Goal: Transaction & Acquisition: Purchase product/service

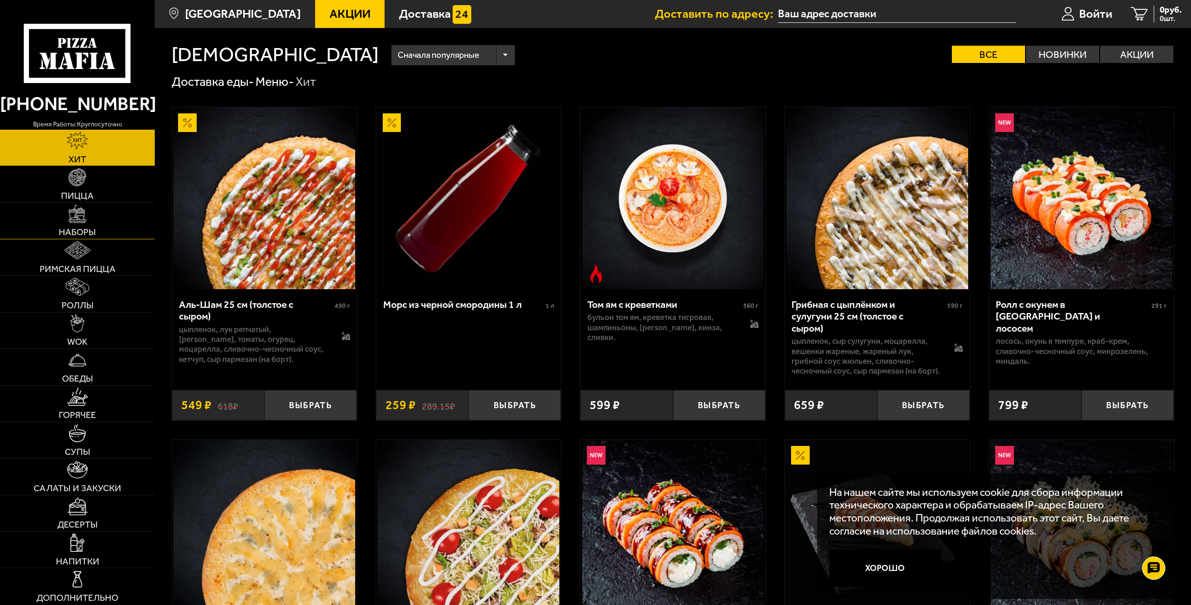
click at [79, 239] on link "Наборы" at bounding box center [77, 221] width 155 height 36
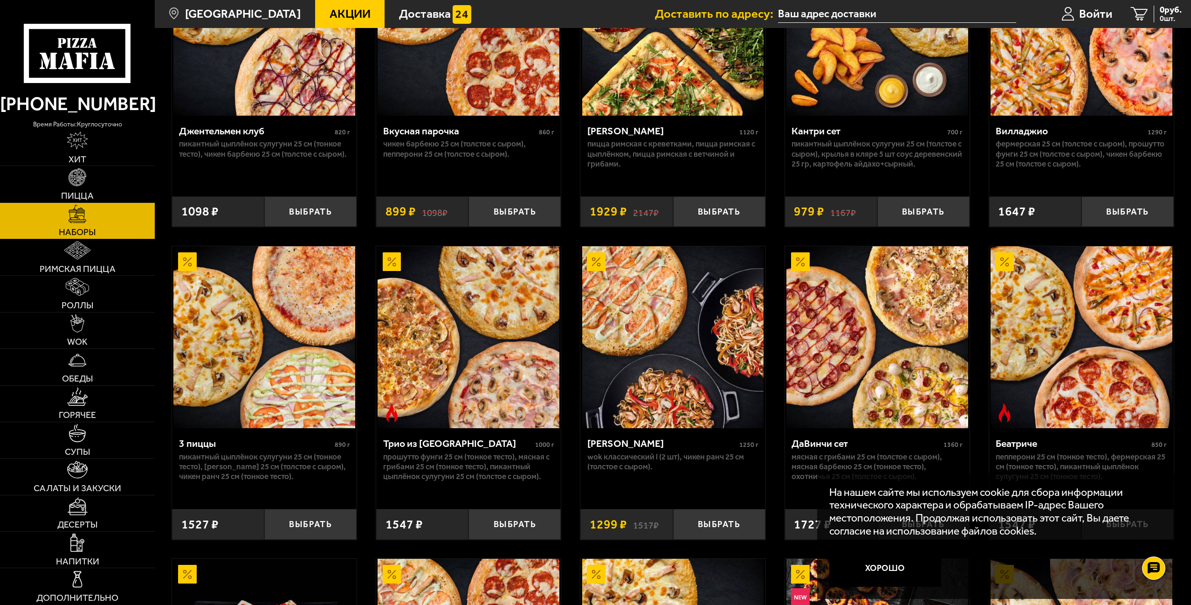
scroll to position [280, 0]
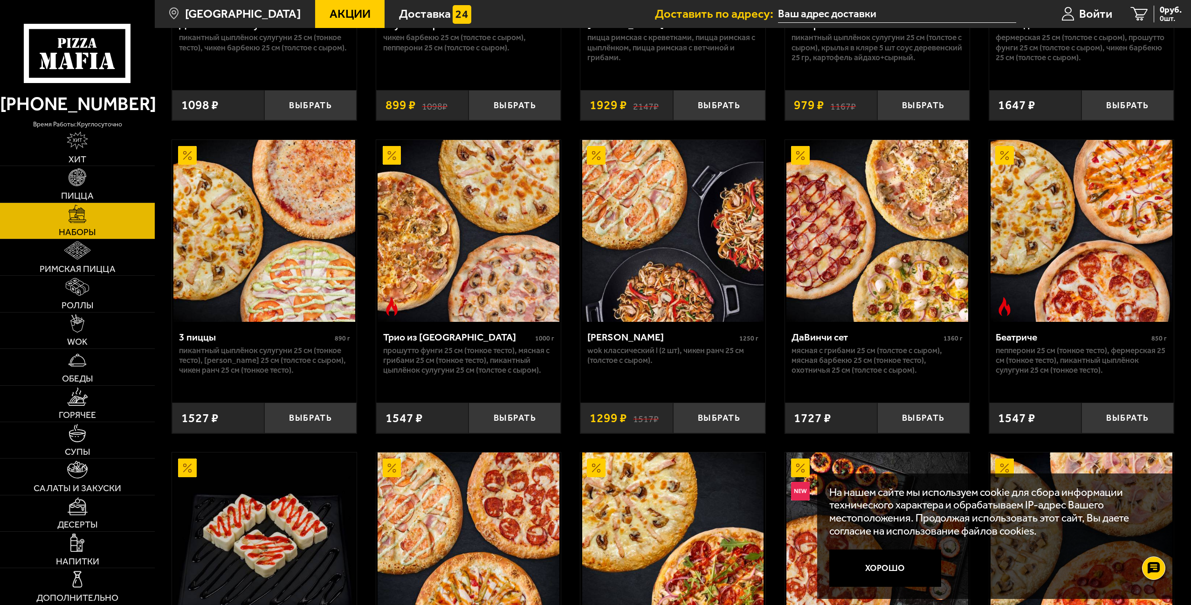
click at [1062, 318] on img at bounding box center [1082, 231] width 182 height 182
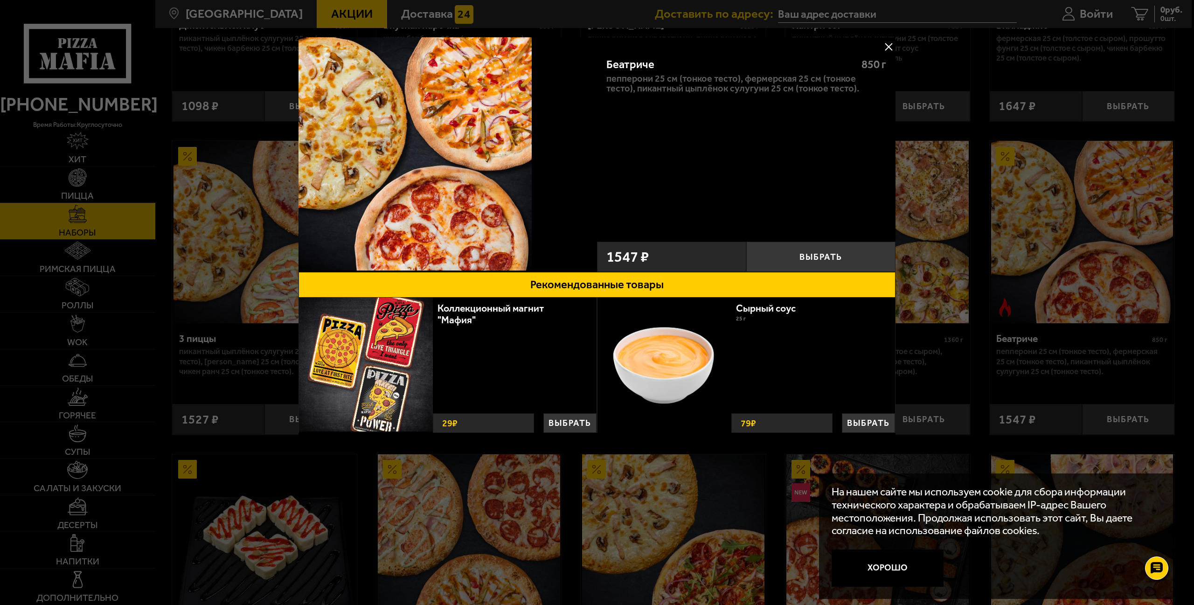
click at [889, 48] on button at bounding box center [888, 47] width 14 height 14
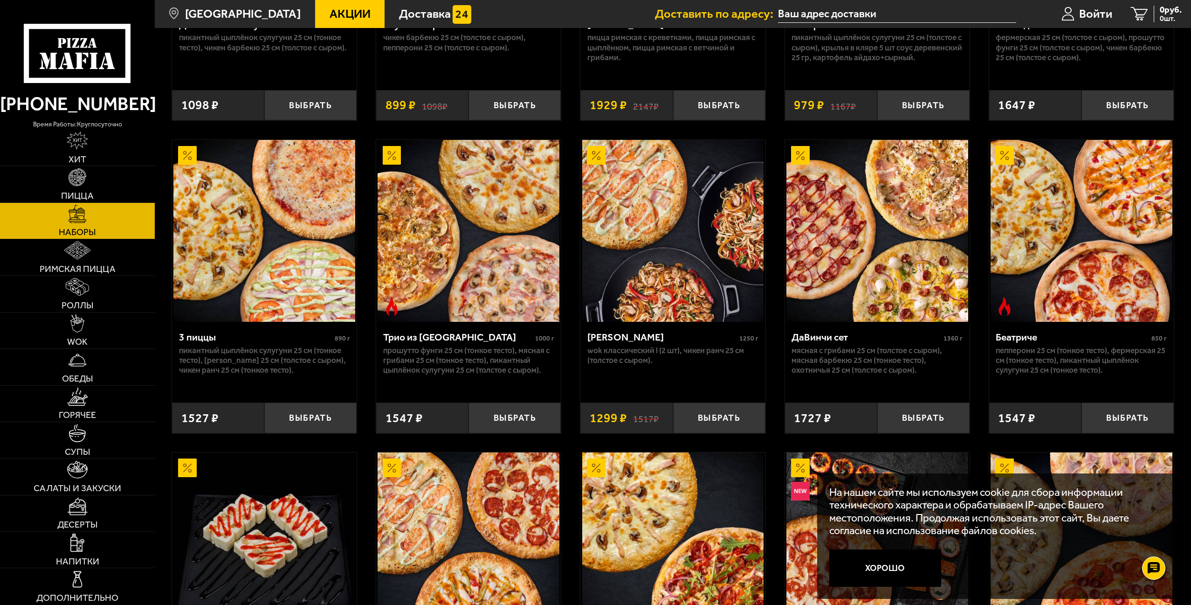
click at [802, 165] on img at bounding box center [800, 155] width 19 height 19
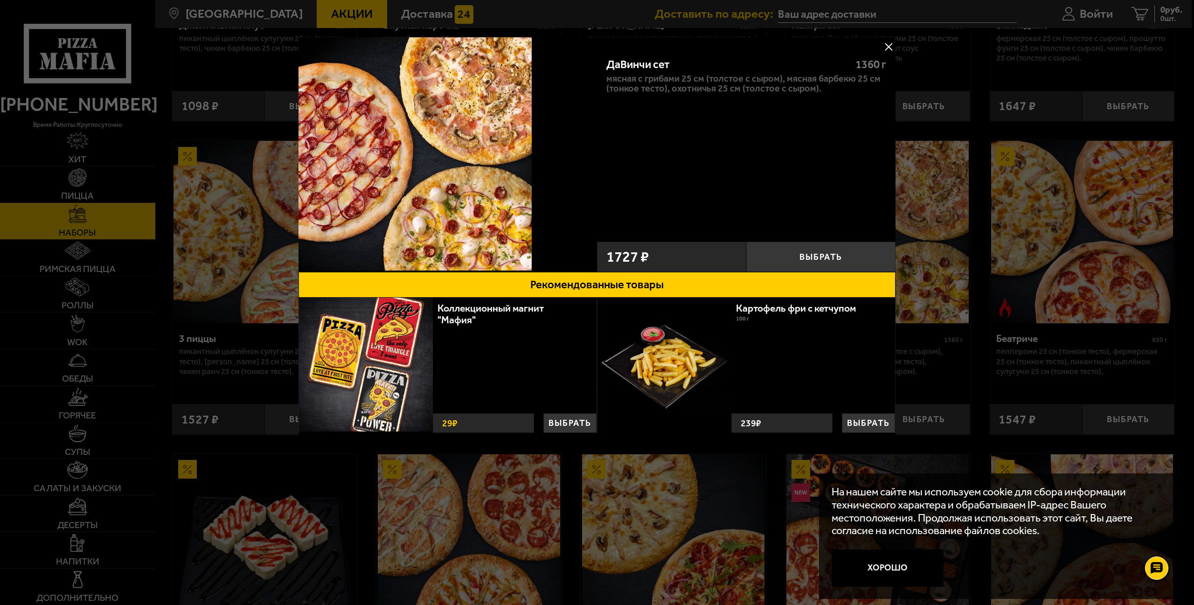
click at [889, 45] on button at bounding box center [888, 47] width 14 height 14
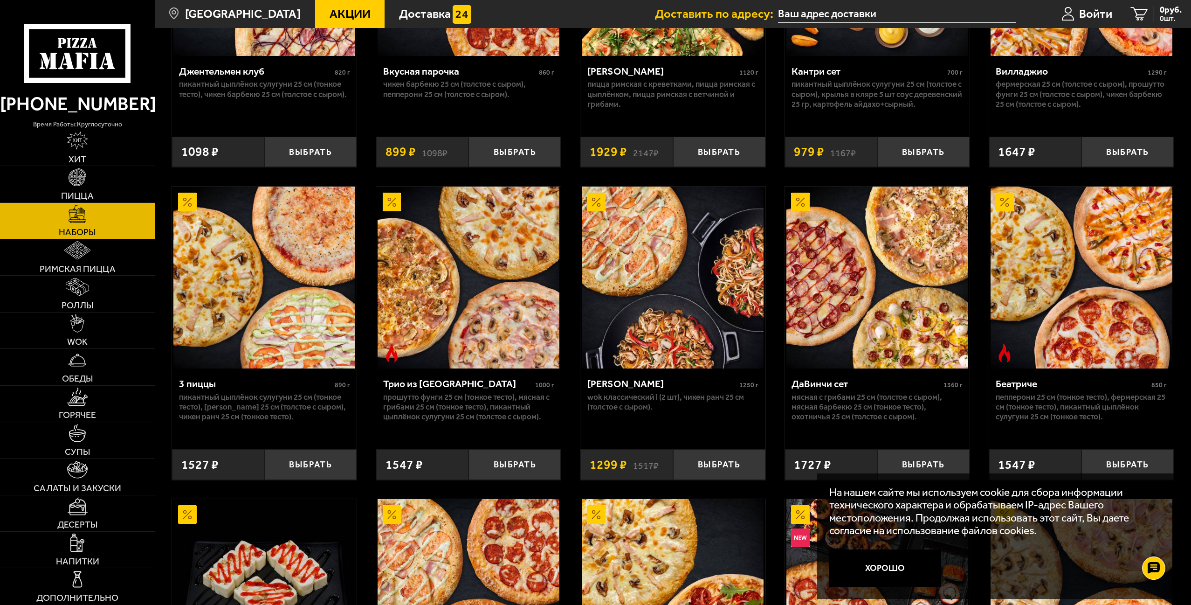
scroll to position [280, 0]
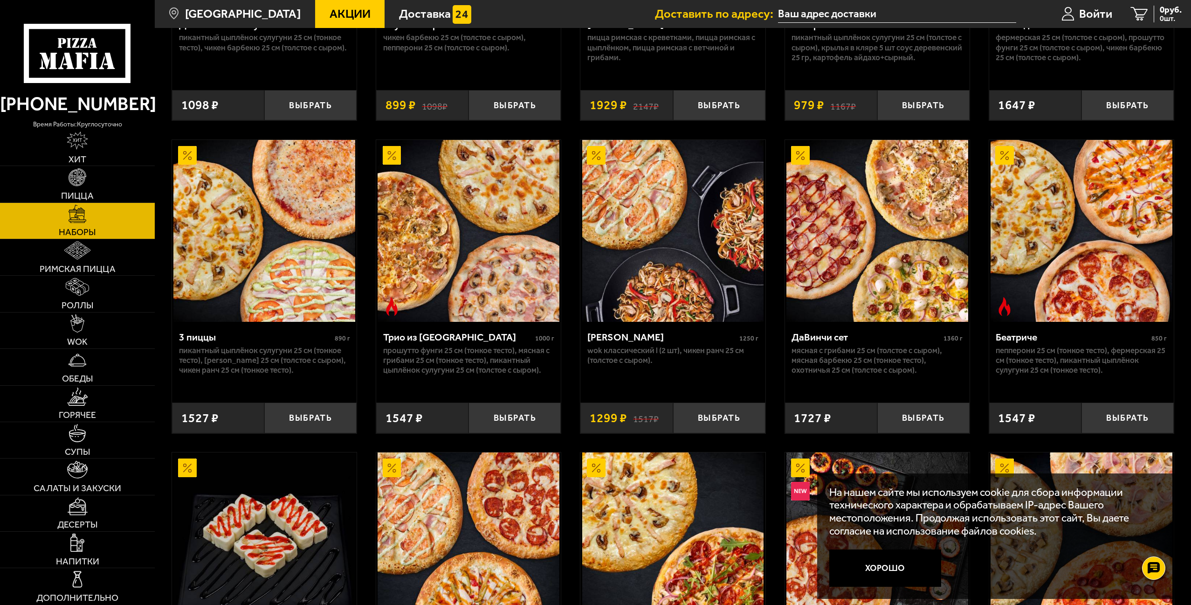
click at [1085, 375] on p "Пепперони 25 см (тонкое тесто), Фермерская 25 см (тонкое тесто), Пикантный цыпл…" at bounding box center [1081, 361] width 171 height 30
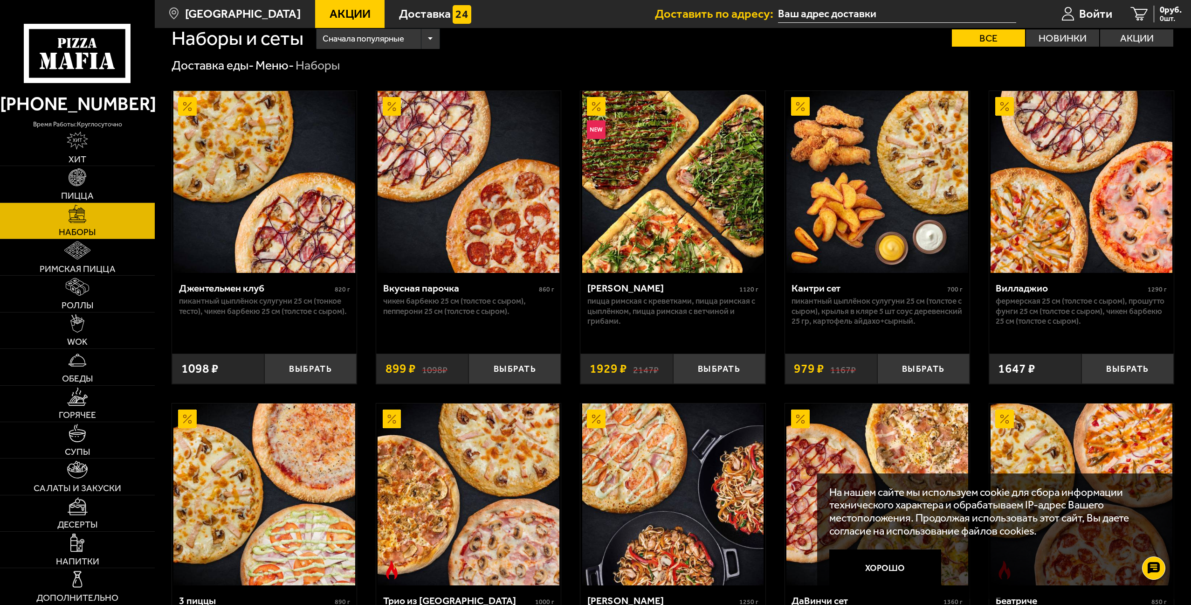
scroll to position [0, 0]
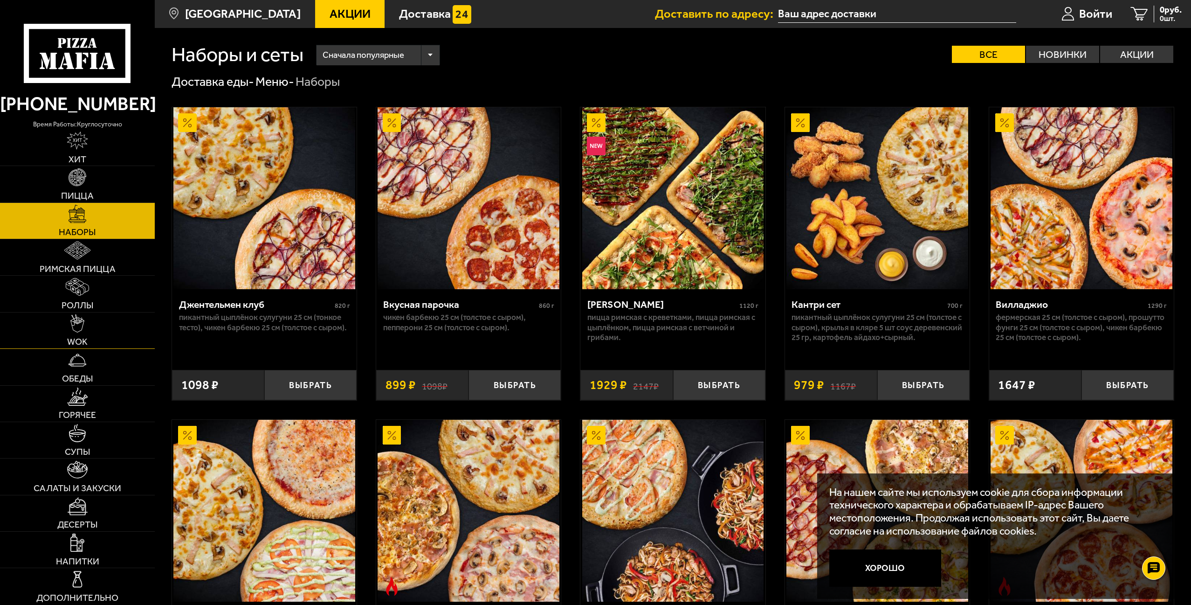
click at [83, 332] on img at bounding box center [77, 323] width 14 height 18
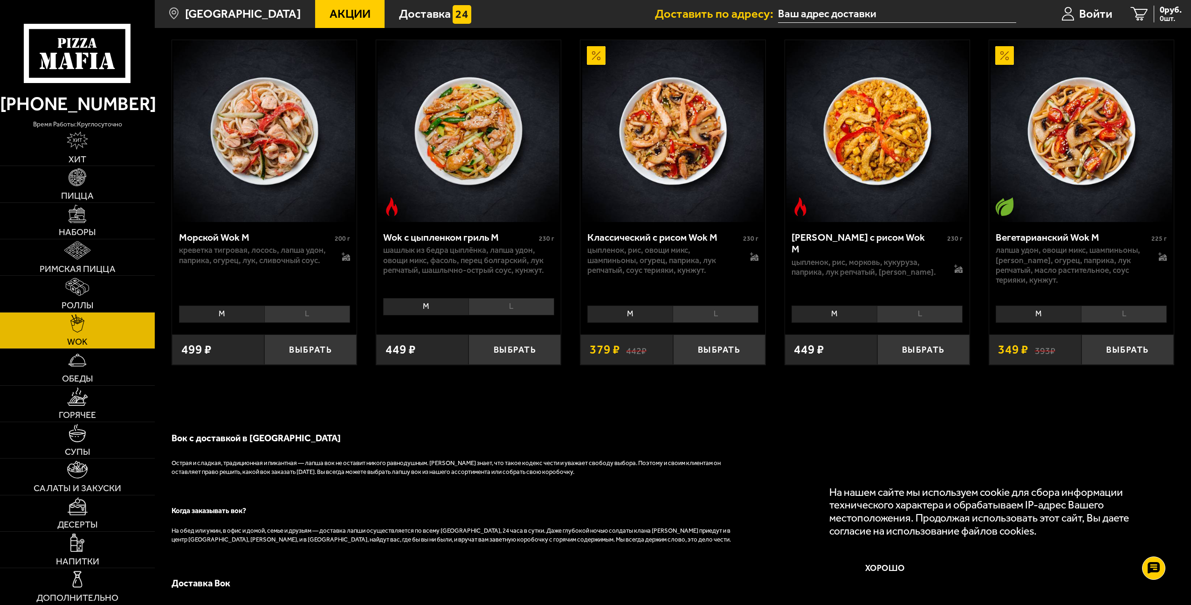
scroll to position [560, 0]
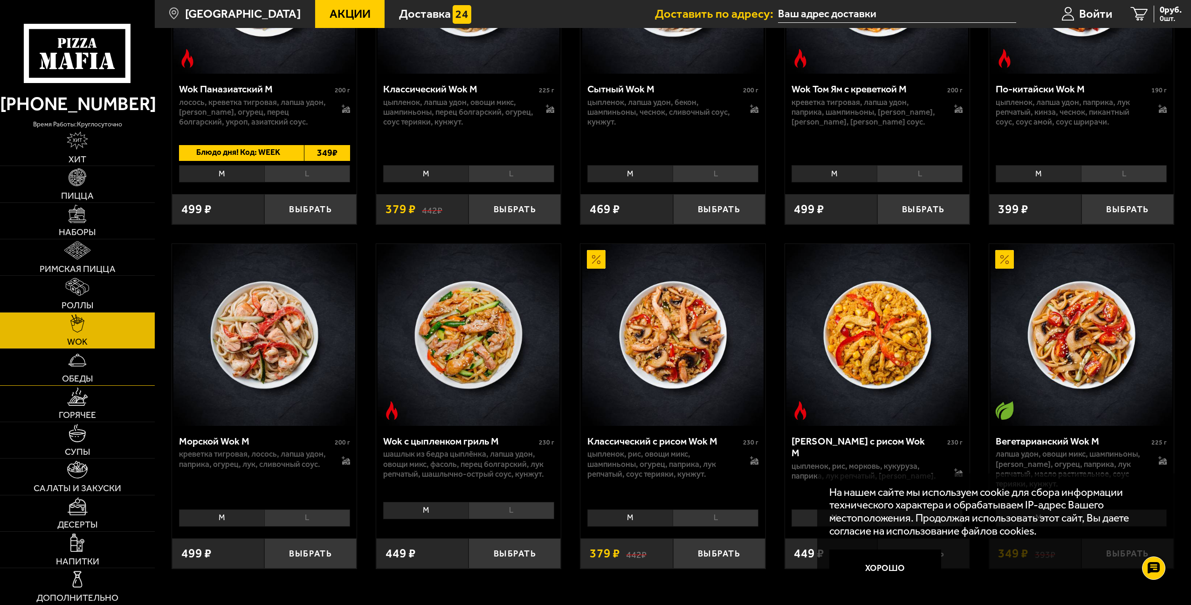
click at [48, 381] on link "Обеды" at bounding box center [77, 367] width 155 height 36
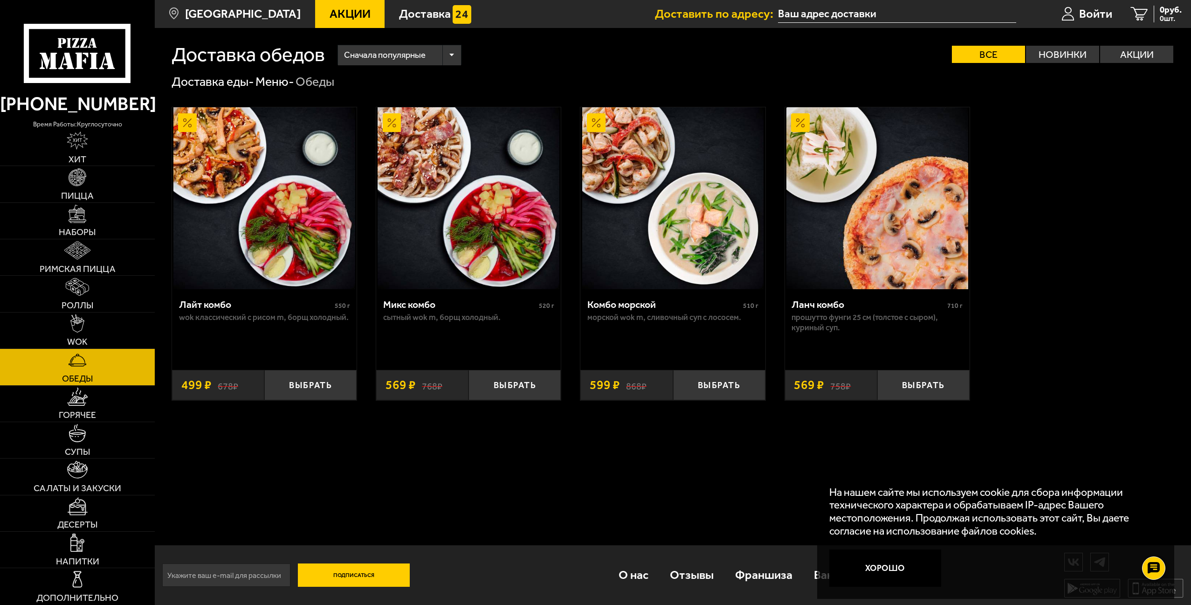
click at [371, 11] on span "Акции" at bounding box center [350, 14] width 41 height 12
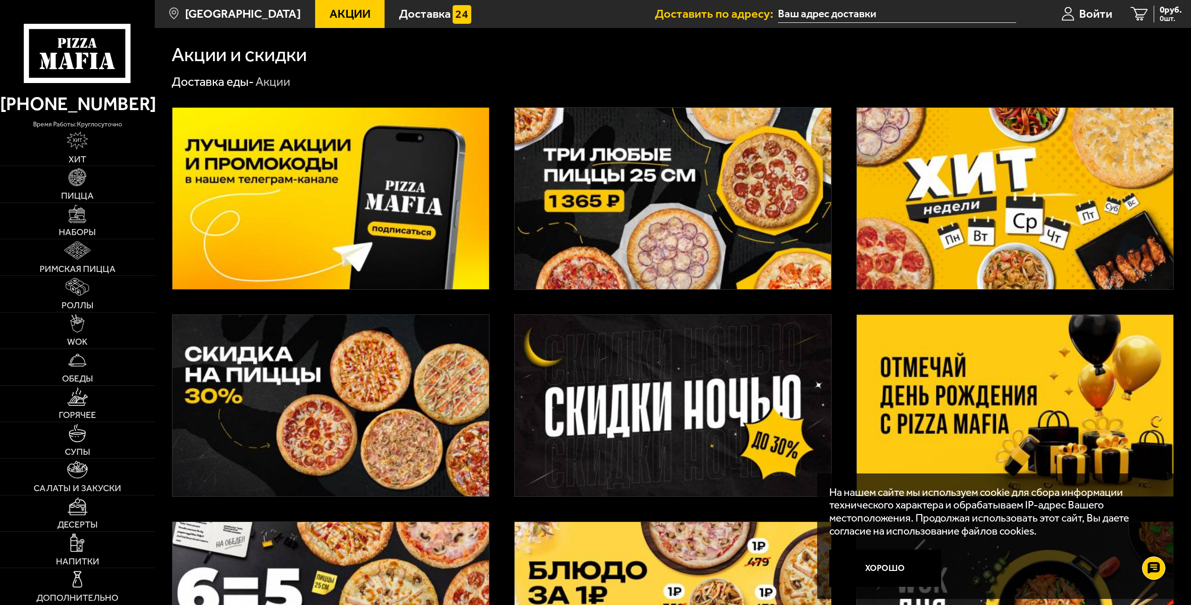
click at [668, 231] on img at bounding box center [673, 198] width 317 height 181
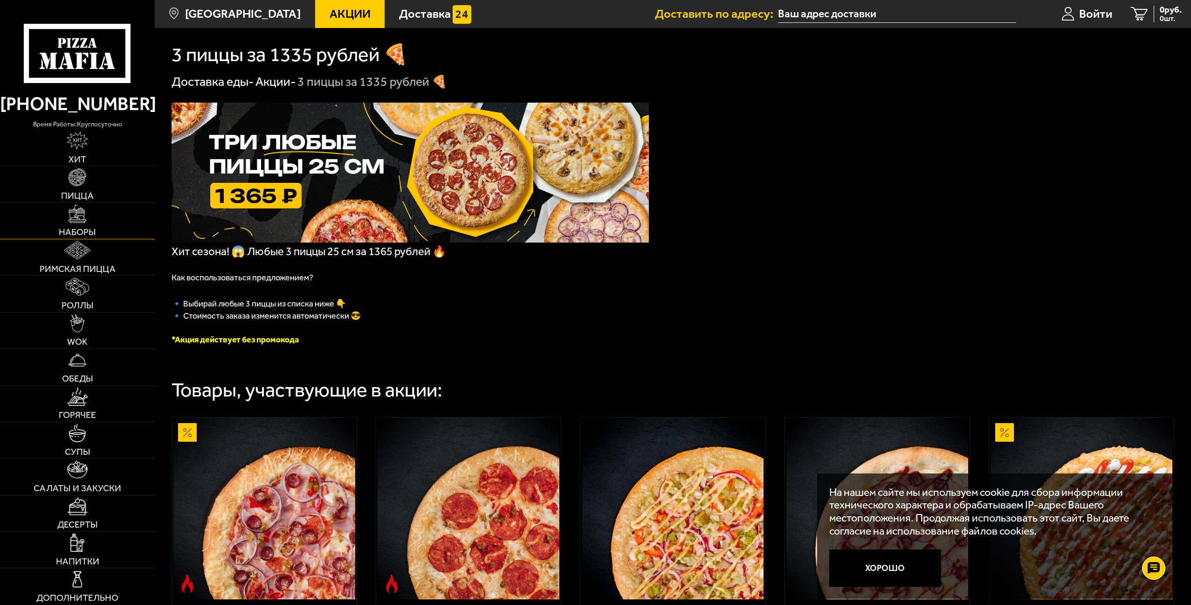
click at [85, 239] on link "Наборы" at bounding box center [77, 221] width 155 height 36
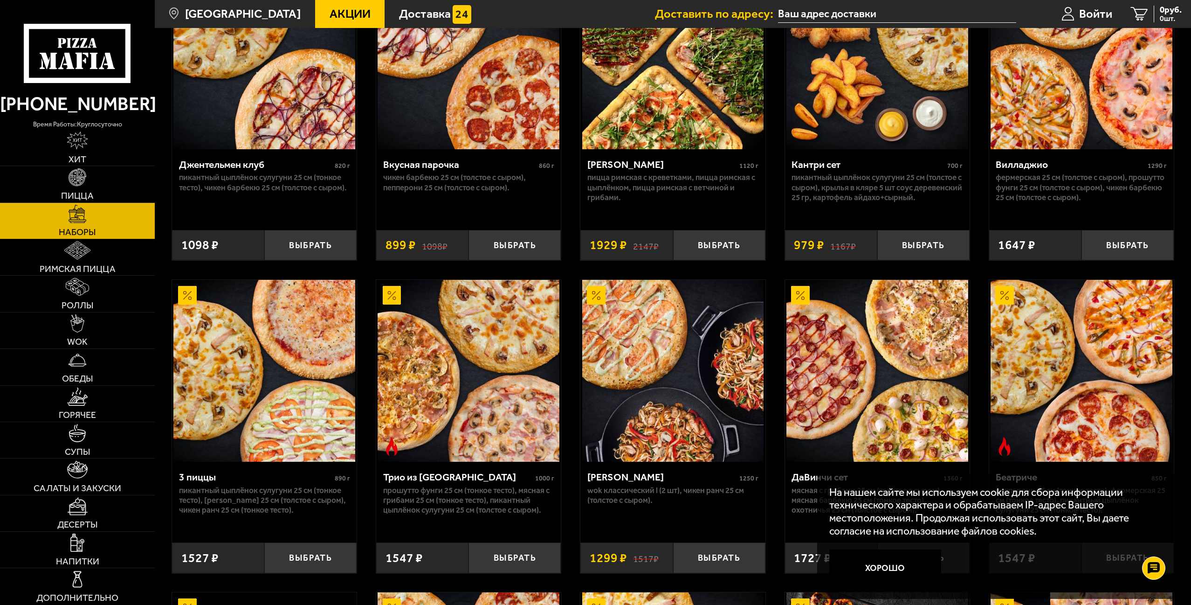
scroll to position [47, 0]
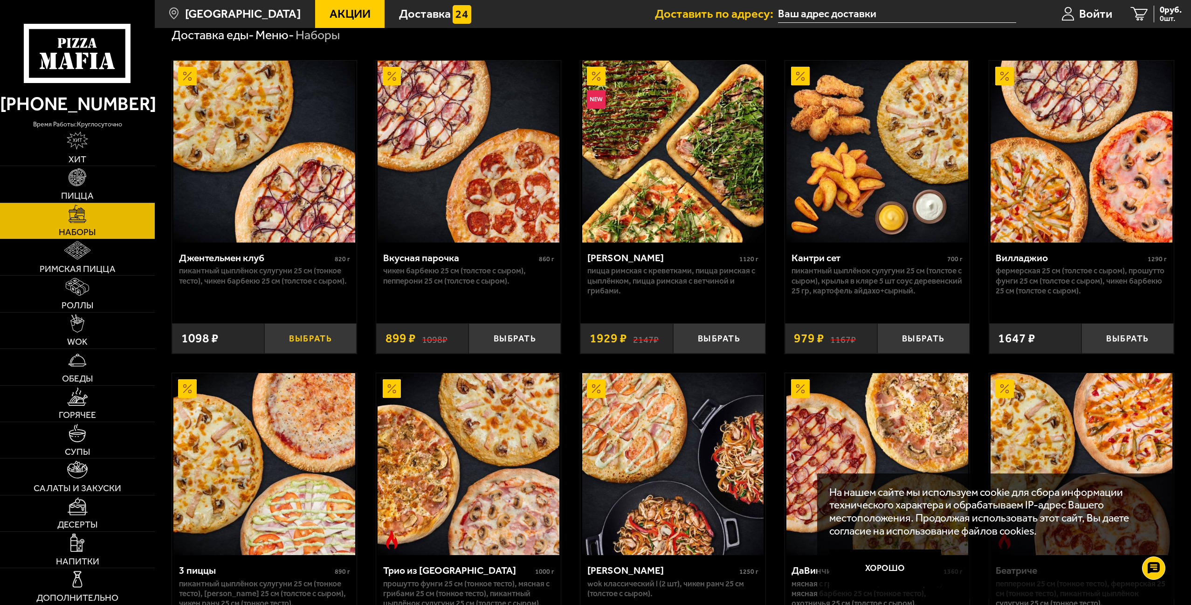
click at [314, 353] on button "Выбрать" at bounding box center [310, 338] width 92 height 30
click at [85, 187] on img at bounding box center [78, 177] width 18 height 18
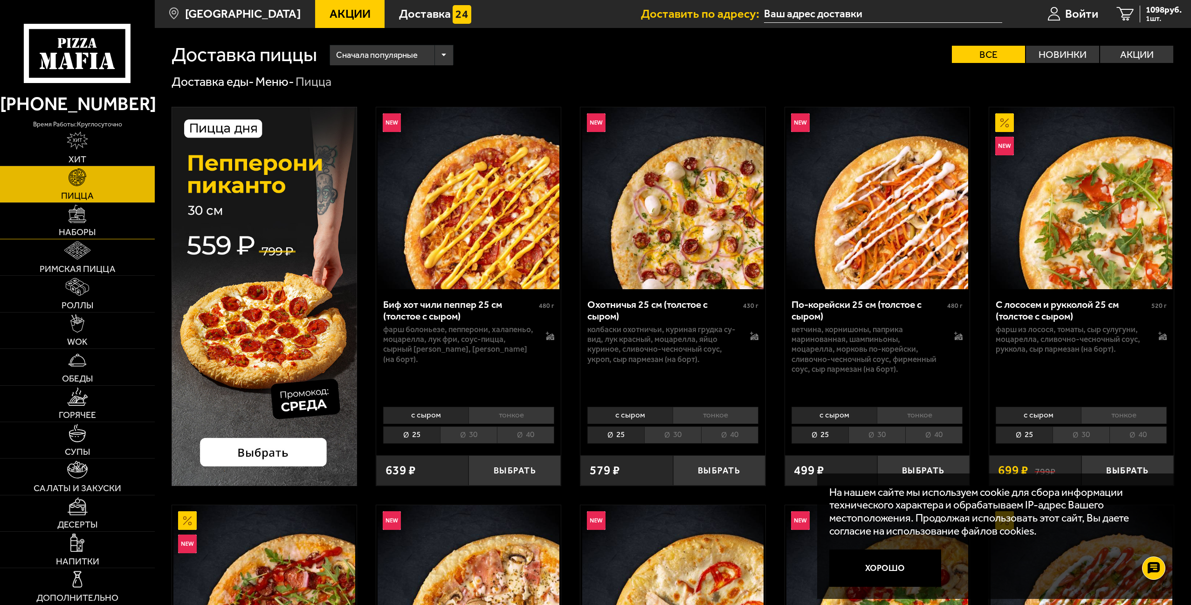
click at [82, 239] on link "Наборы" at bounding box center [77, 221] width 155 height 36
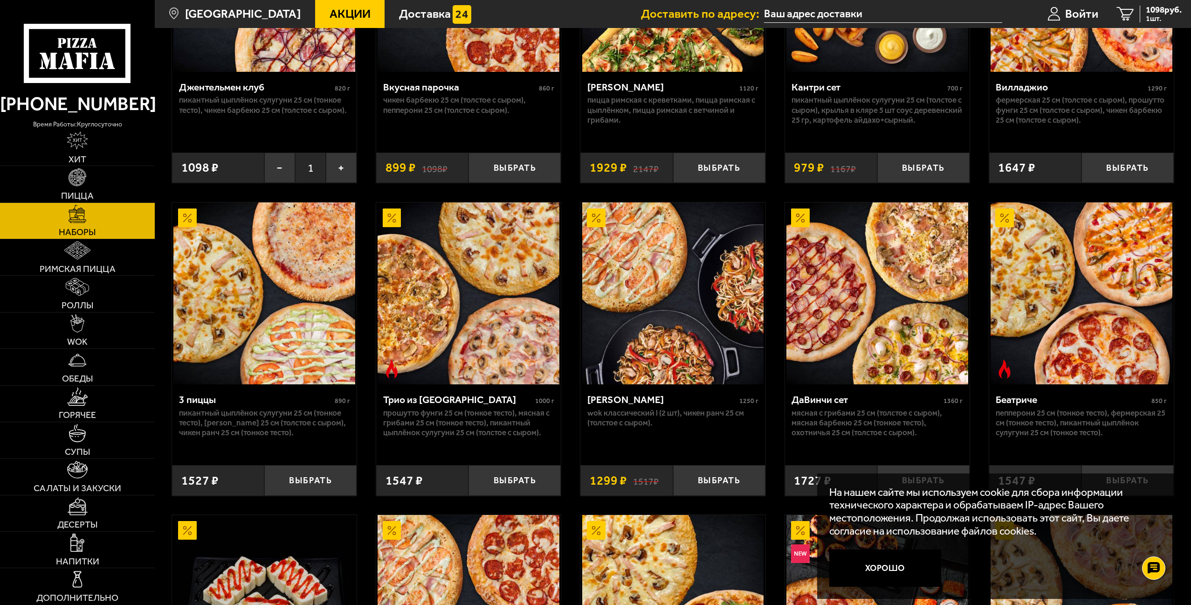
scroll to position [233, 0]
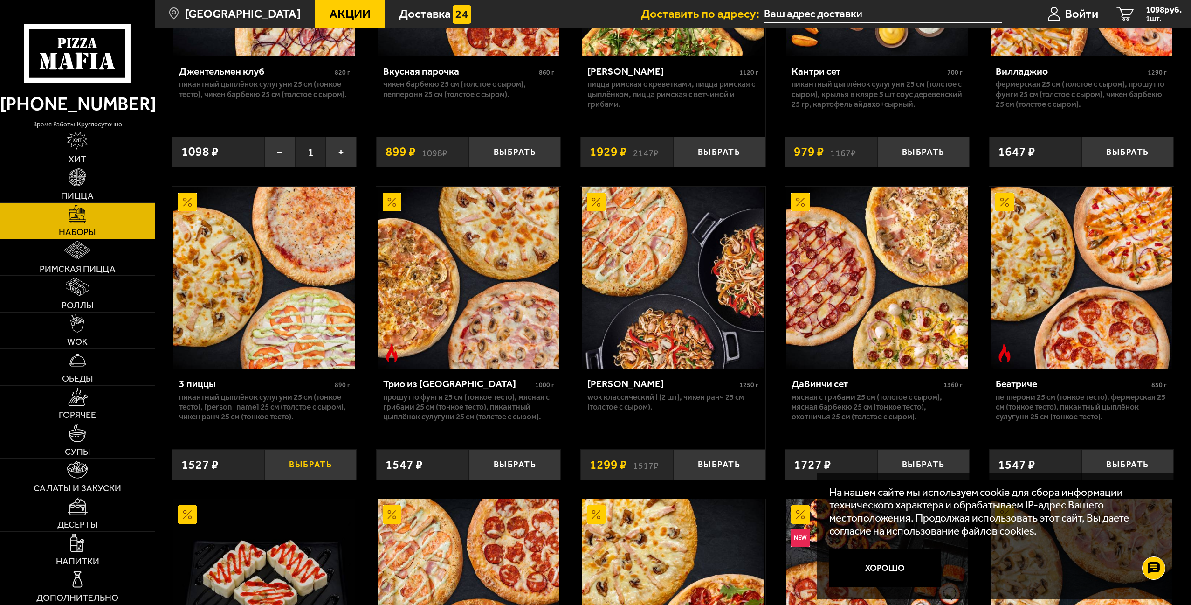
click at [303, 479] on button "Выбрать" at bounding box center [310, 464] width 92 height 30
click at [1151, 9] on span "2625 руб." at bounding box center [1164, 10] width 36 height 9
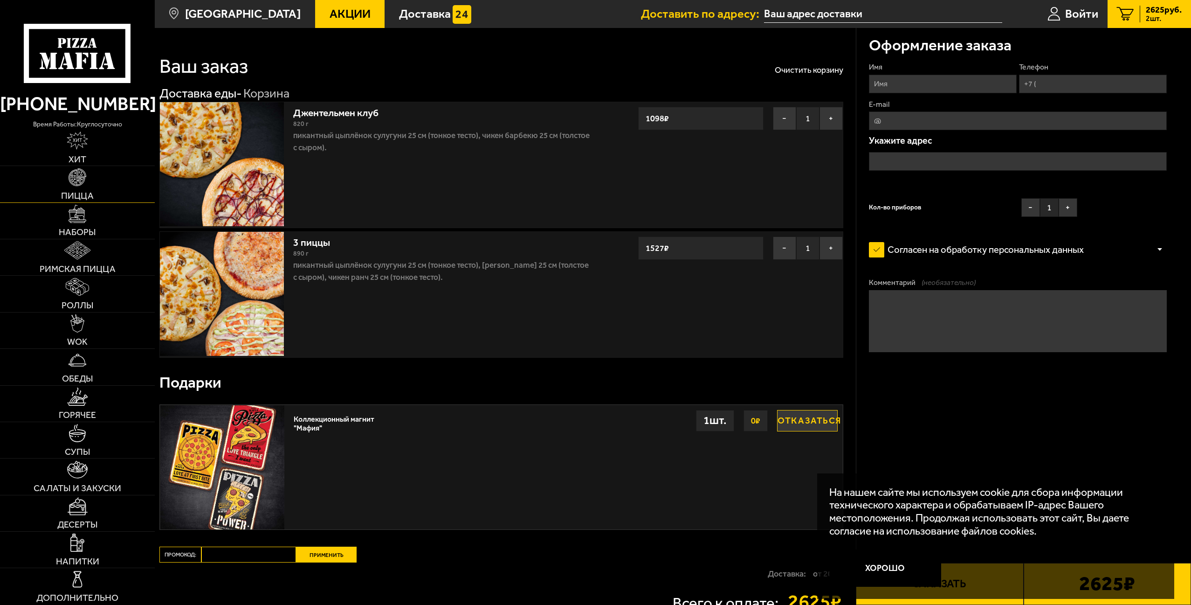
click at [87, 187] on img at bounding box center [78, 177] width 18 height 18
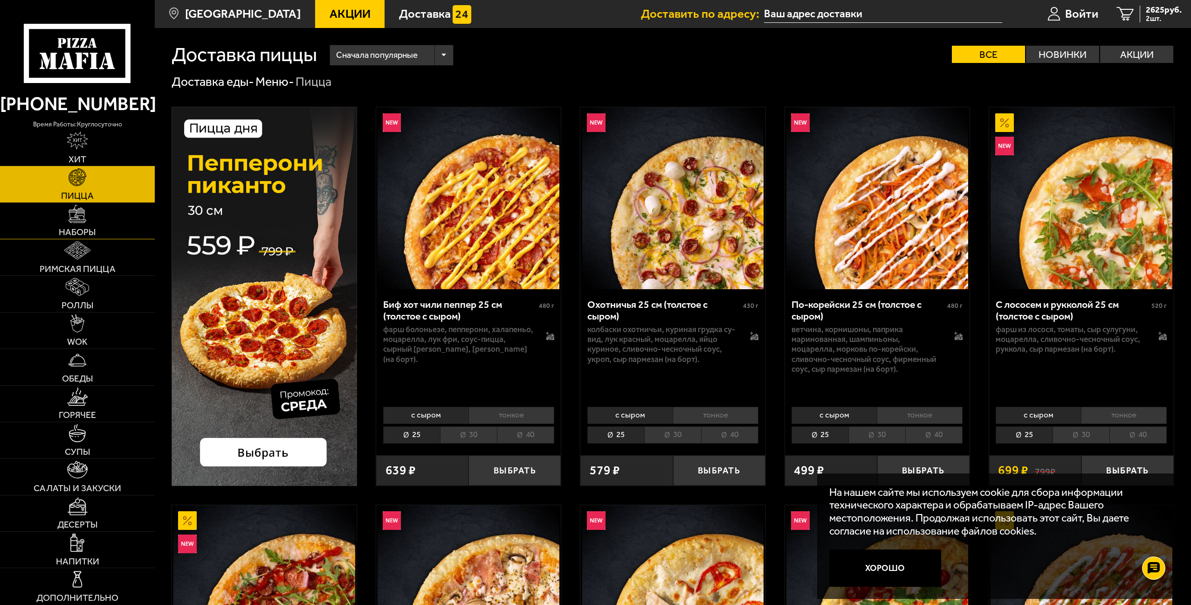
click at [77, 239] on link "Наборы" at bounding box center [77, 221] width 155 height 36
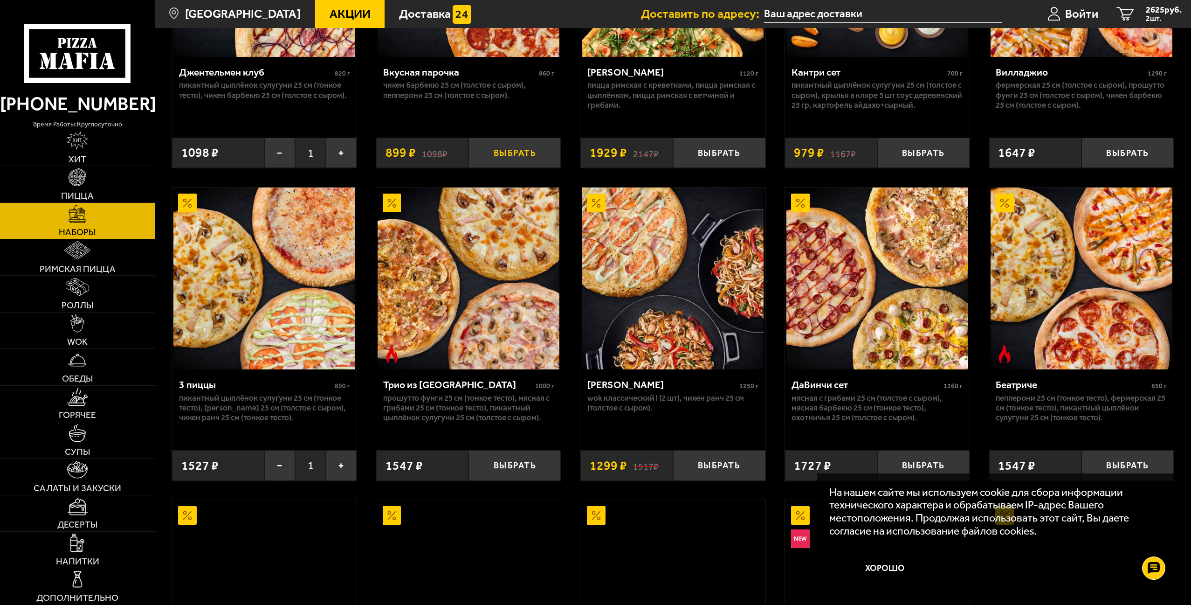
scroll to position [233, 0]
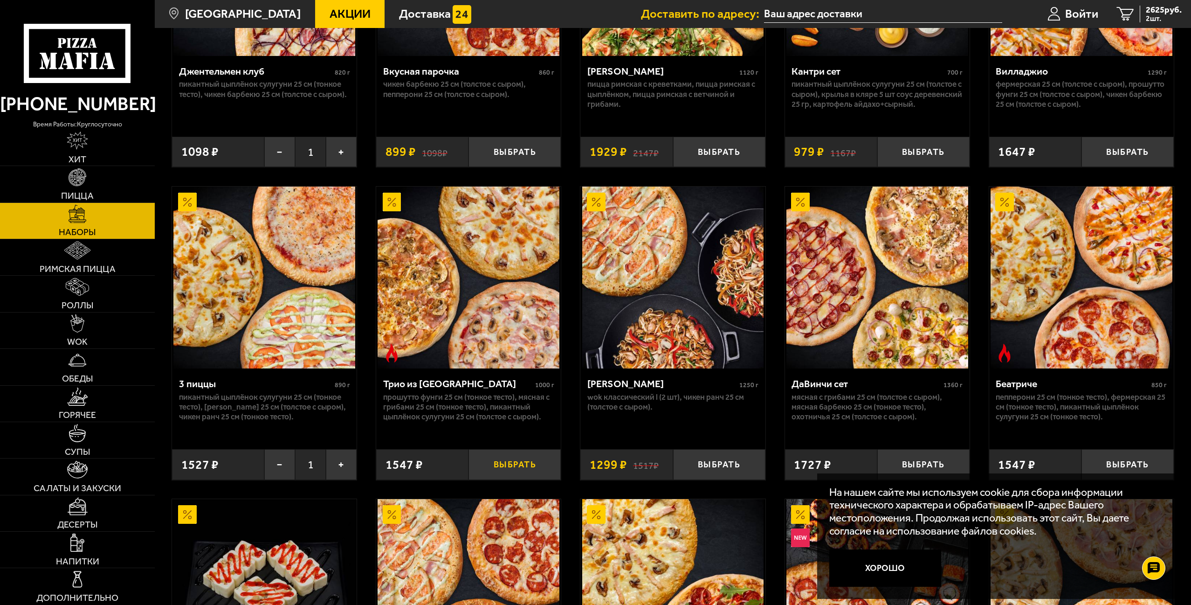
click at [497, 479] on button "Выбрать" at bounding box center [515, 464] width 92 height 30
click at [1156, 15] on span "3 шт." at bounding box center [1164, 18] width 36 height 7
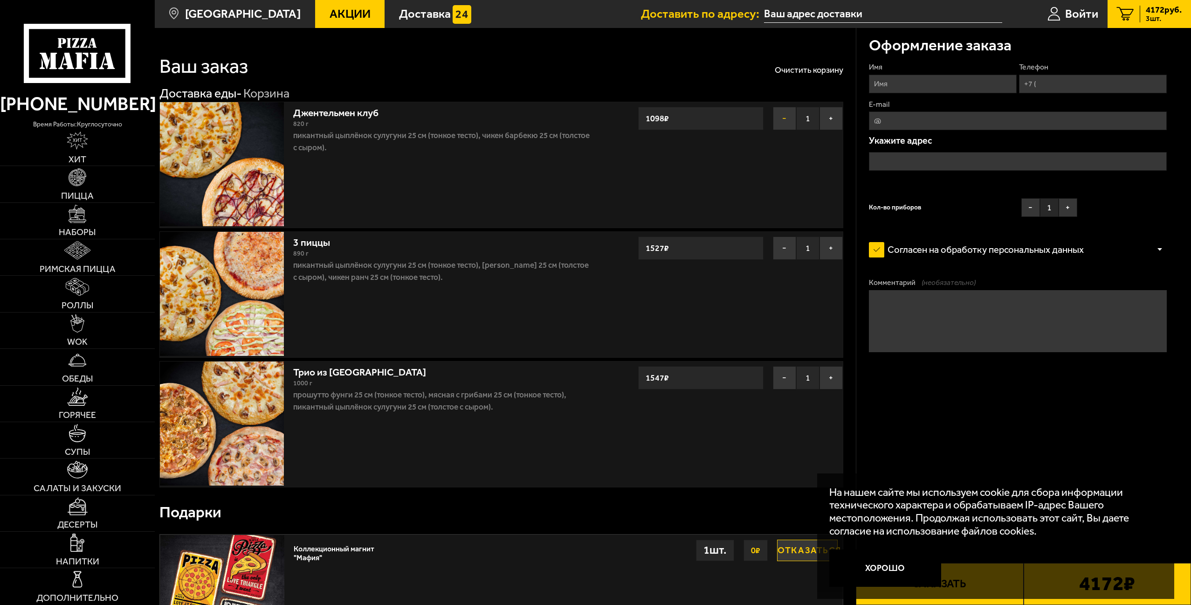
click at [780, 130] on button "−" at bounding box center [784, 118] width 23 height 23
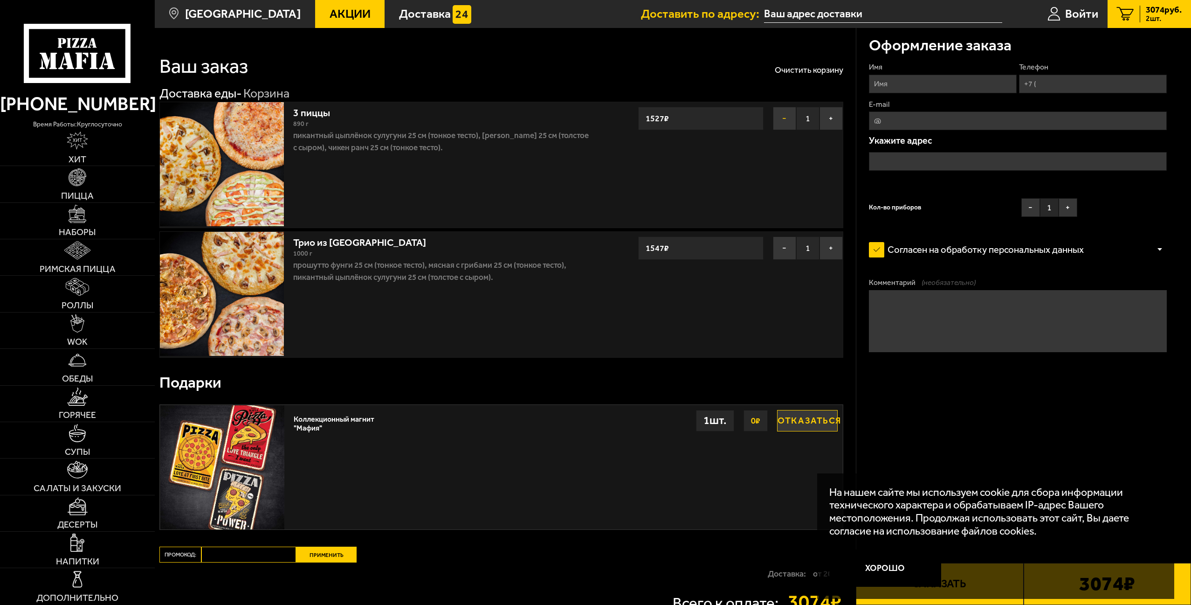
click at [784, 130] on button "−" at bounding box center [784, 118] width 23 height 23
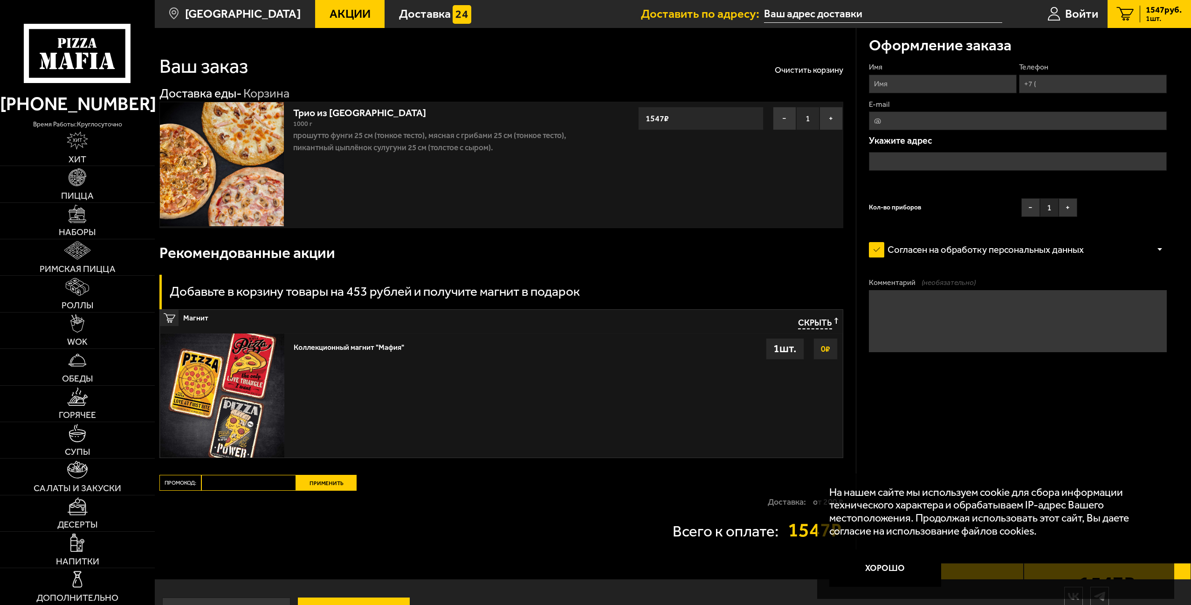
click at [895, 93] on input "Имя" at bounding box center [943, 84] width 148 height 19
click at [889, 93] on input "Имя" at bounding box center [943, 84] width 148 height 19
click at [241, 491] on input "Промокод:" at bounding box center [248, 483] width 95 height 16
click at [221, 491] on input "Промокод:" at bounding box center [248, 483] width 95 height 16
type input "mf0372"
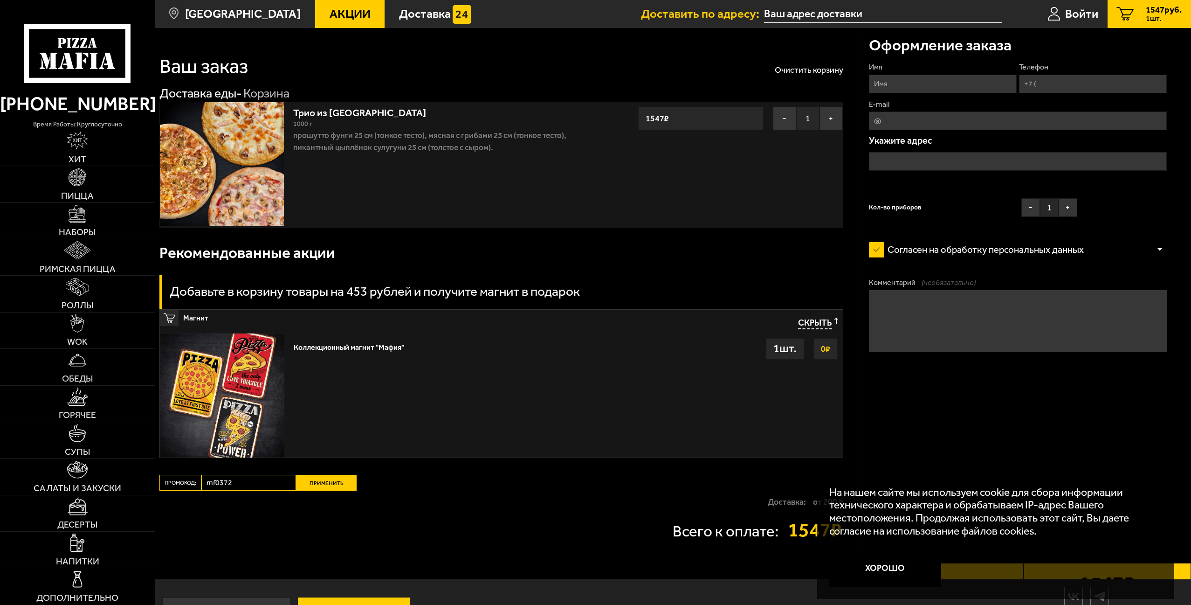
click at [323, 491] on button "Применить" at bounding box center [326, 483] width 61 height 16
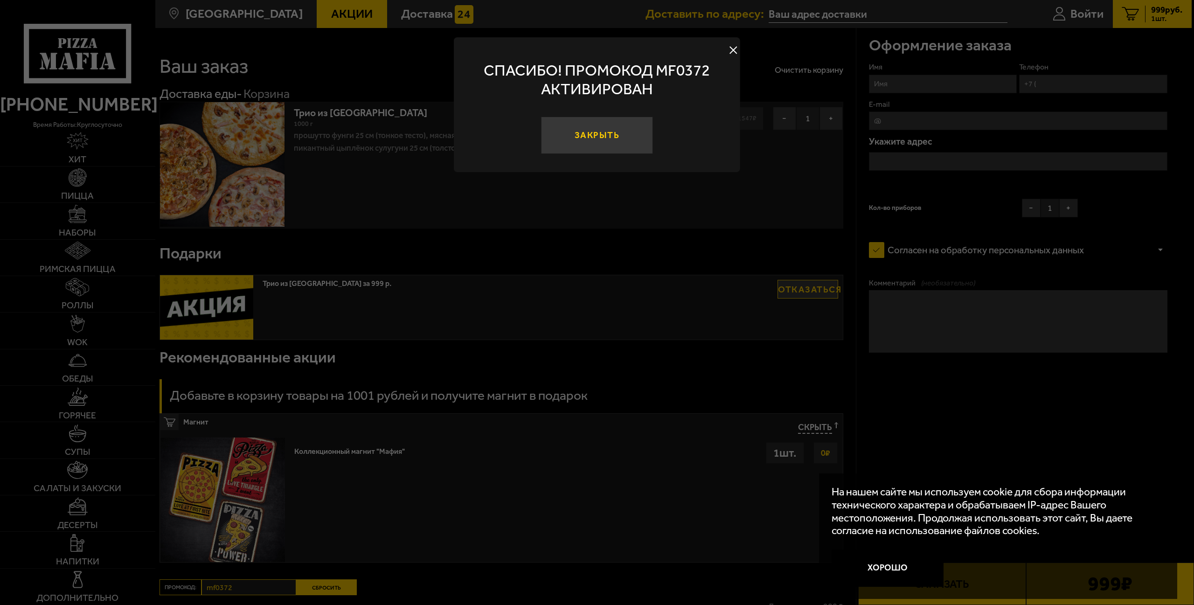
click at [603, 154] on button "Закрыть" at bounding box center [597, 135] width 112 height 37
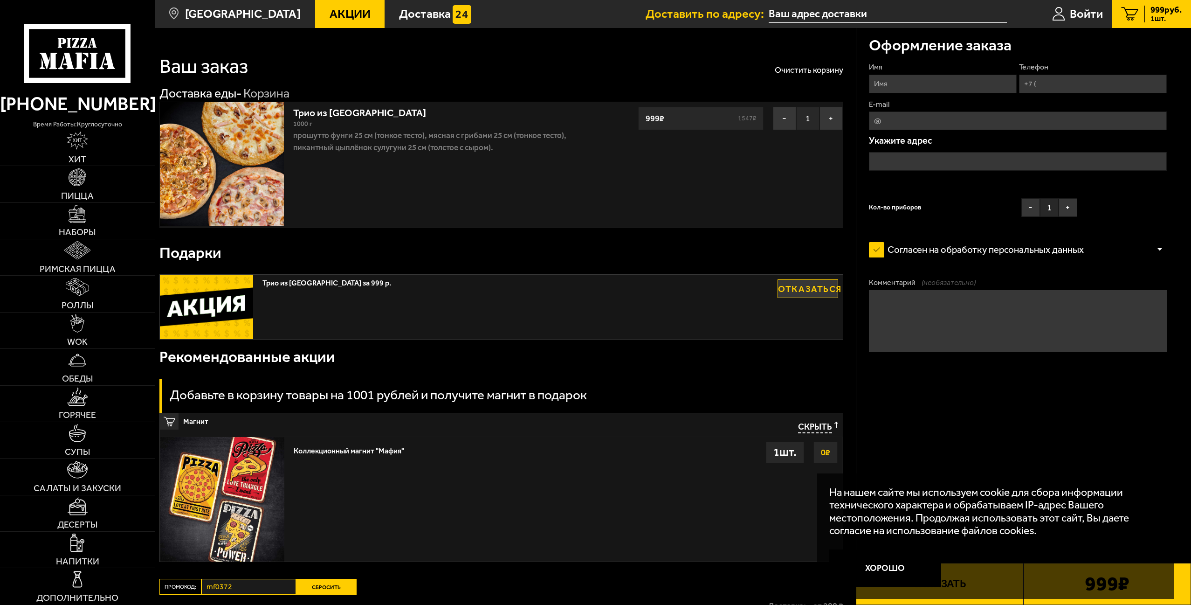
drag, startPoint x: 899, startPoint y: 115, endPoint x: 931, endPoint y: 114, distance: 31.3
click at [899, 93] on input "Имя" at bounding box center [943, 84] width 148 height 19
type input "[PERSON_NAME]"
click at [1019, 93] on input "Телефон" at bounding box center [1093, 84] width 148 height 19
type input "[PHONE_NUMBER]"
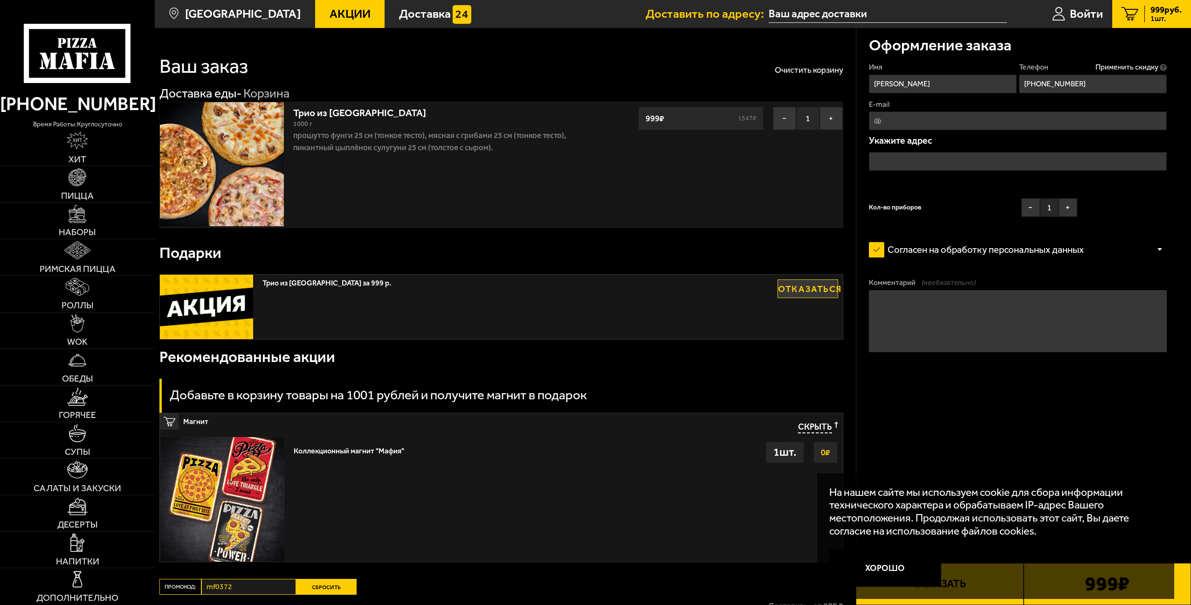
click at [899, 171] on input "text" at bounding box center [1018, 161] width 298 height 19
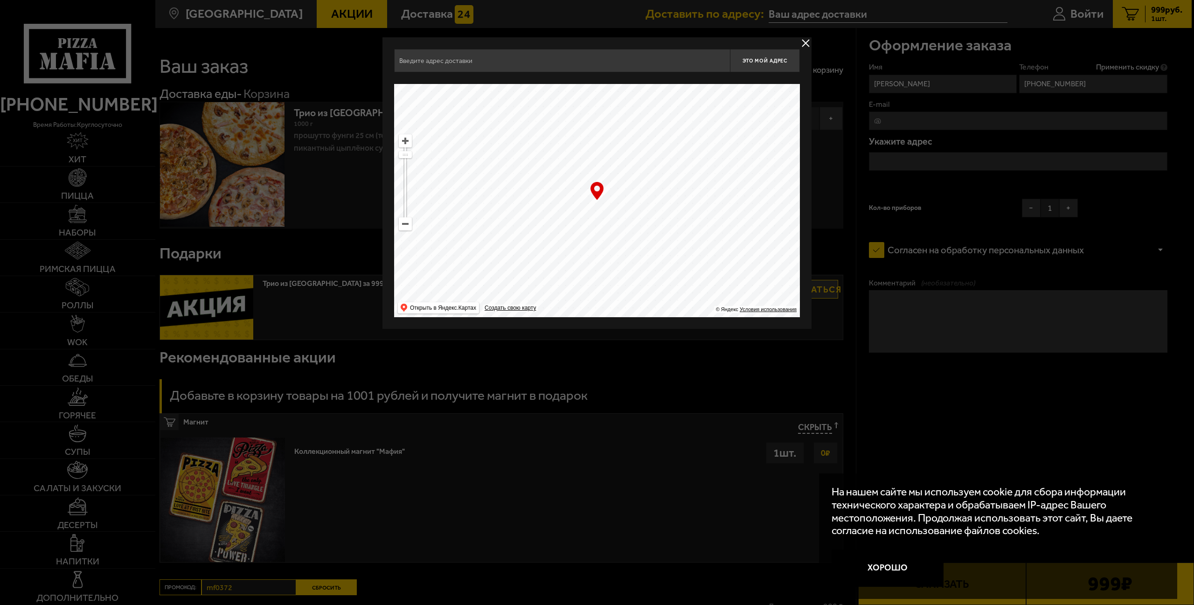
drag, startPoint x: 639, startPoint y: 228, endPoint x: 614, endPoint y: 186, distance: 49.5
click at [614, 186] on ymaps at bounding box center [597, 200] width 406 height 233
type input "[GEOGRAPHIC_DATA], 6-8"
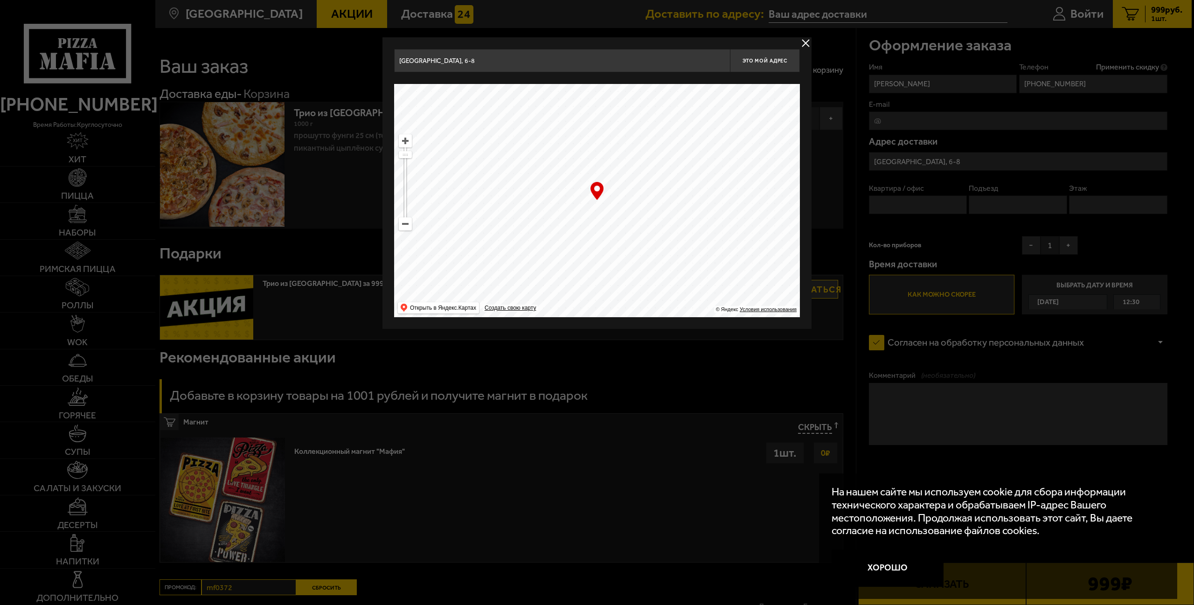
drag, startPoint x: 491, startPoint y: 64, endPoint x: 388, endPoint y: 67, distance: 102.6
click at [388, 67] on div "[STREET_ADDRESS] Это мой адрес Найдите адрес перетащив карту … © Яндекс Условия…" at bounding box center [596, 182] width 429 height 291
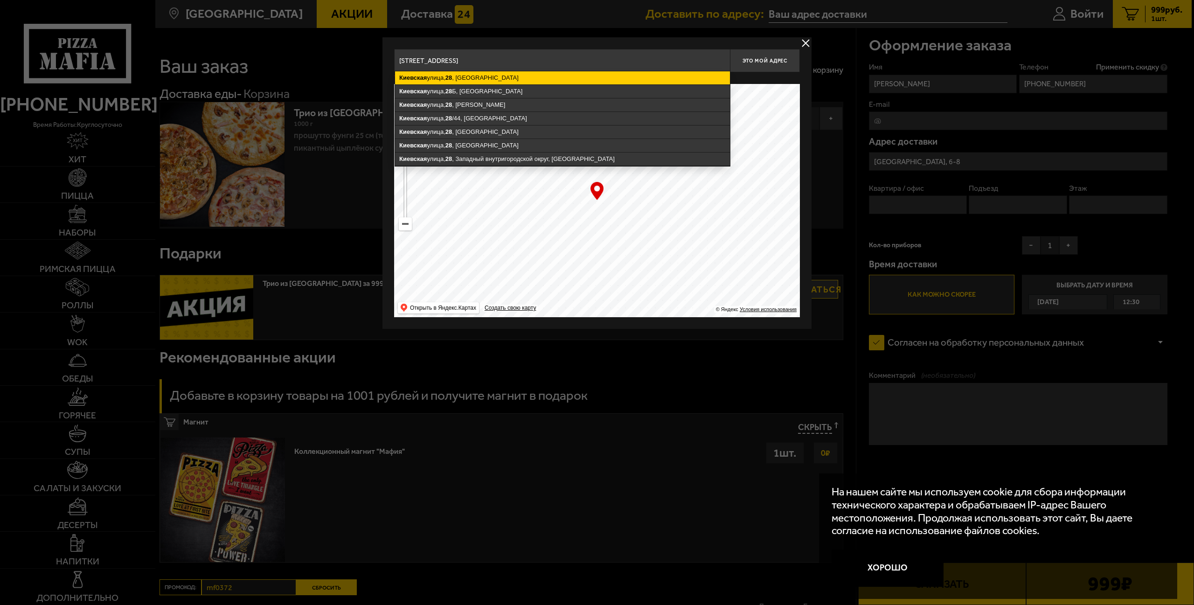
click at [482, 77] on ymaps "[STREET_ADDRESS]" at bounding box center [562, 77] width 335 height 13
type input "[STREET_ADDRESS]"
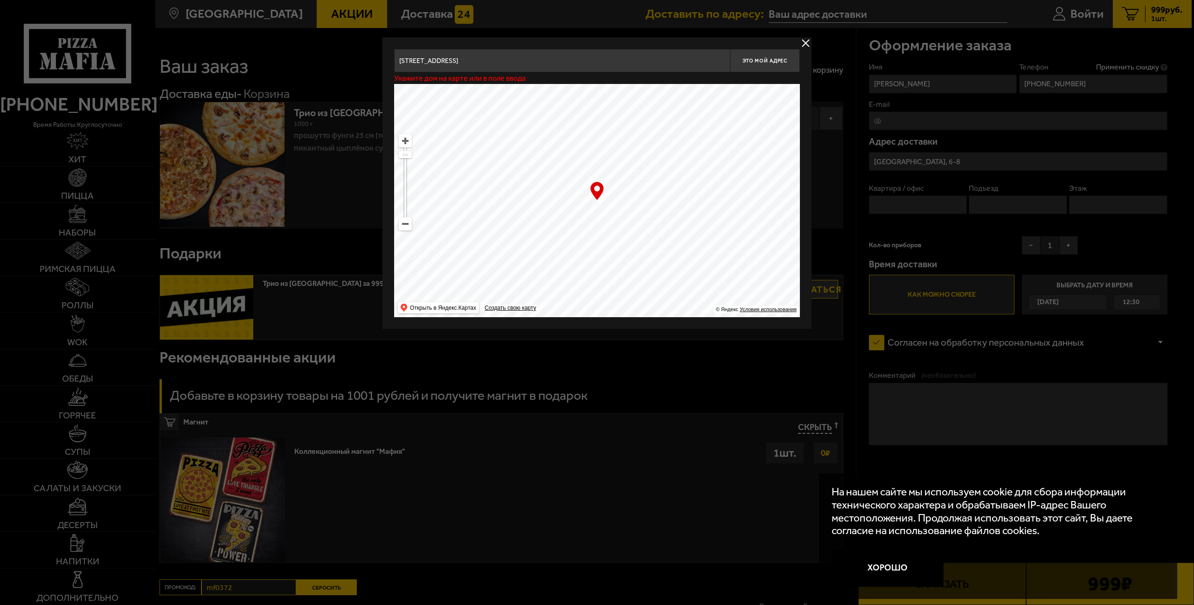
type input "[STREET_ADDRESS]"
click at [807, 47] on button "delivery type" at bounding box center [806, 43] width 12 height 12
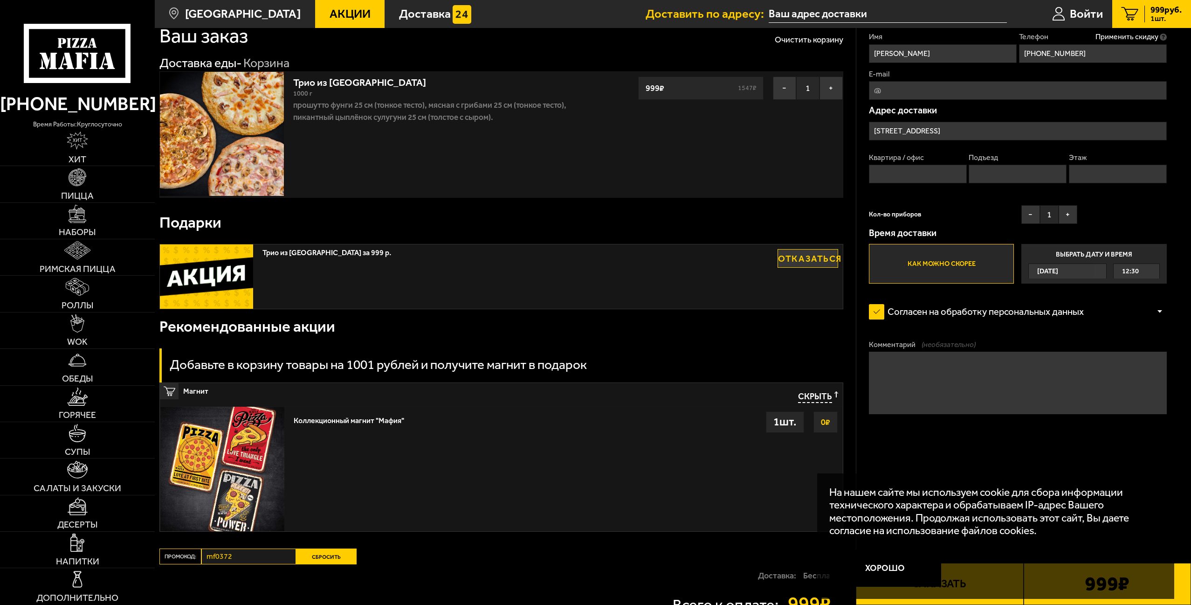
scroll to position [47, 0]
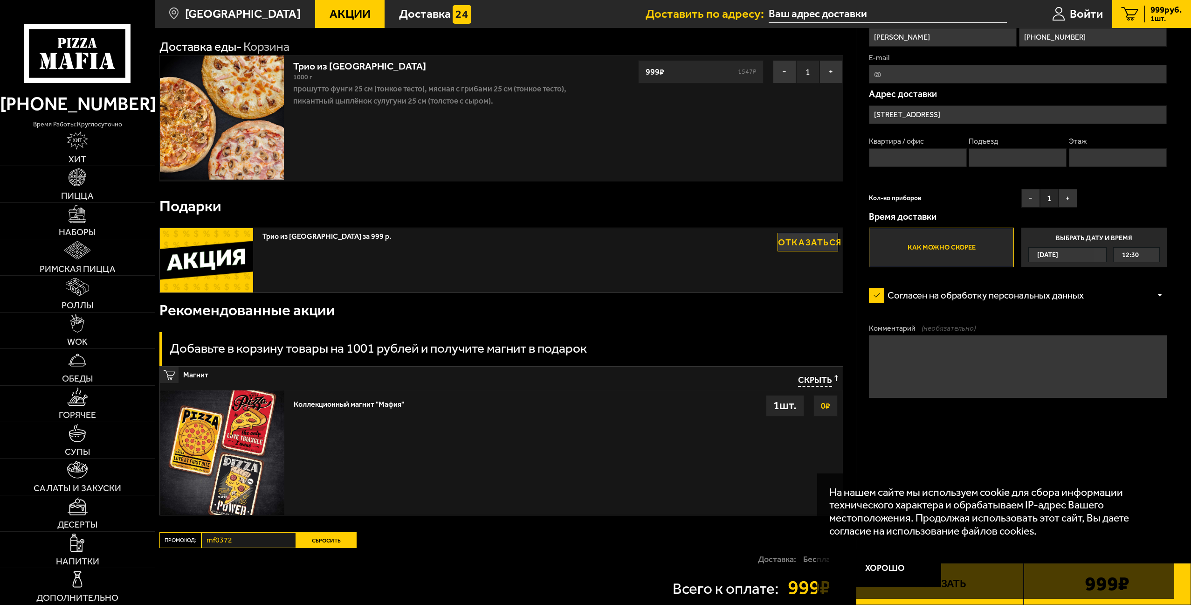
click at [1106, 267] on label "Выбрать дату и время [DATE] 12:30" at bounding box center [1094, 248] width 145 height 40
click at [0, 0] on input "Выбрать дату и время [DATE] 12:30" at bounding box center [0, 0] width 0 height 0
click at [1094, 262] on div "[DATE]" at bounding box center [1061, 255] width 65 height 14
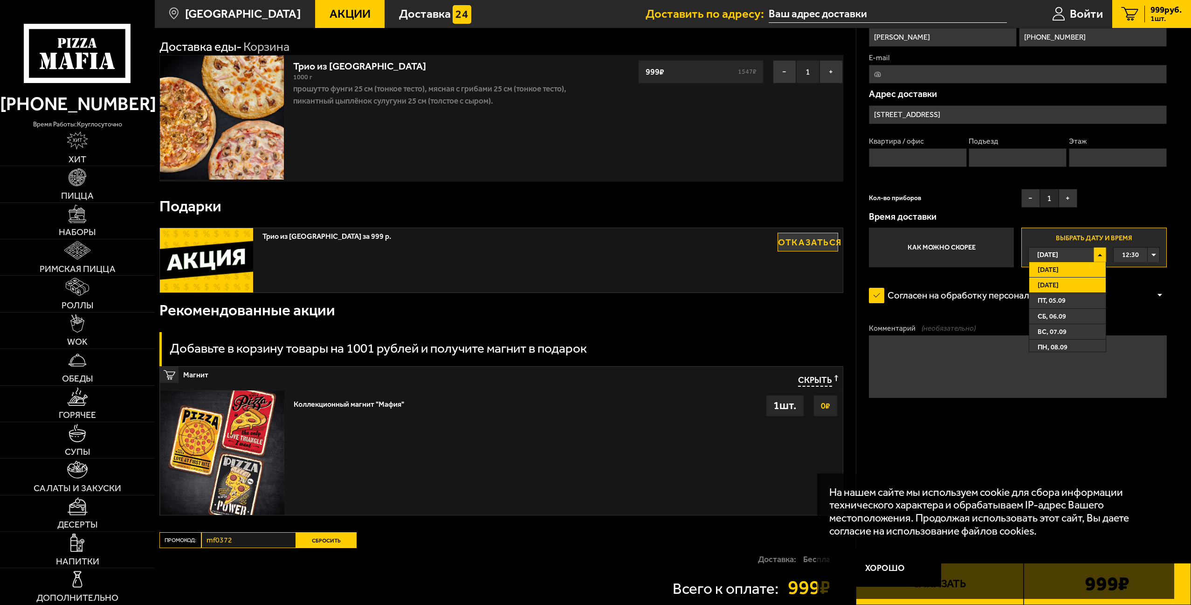
click at [1059, 292] on span "[DATE]" at bounding box center [1048, 285] width 21 height 14
click at [1142, 262] on div "00:00" at bounding box center [1137, 255] width 46 height 14
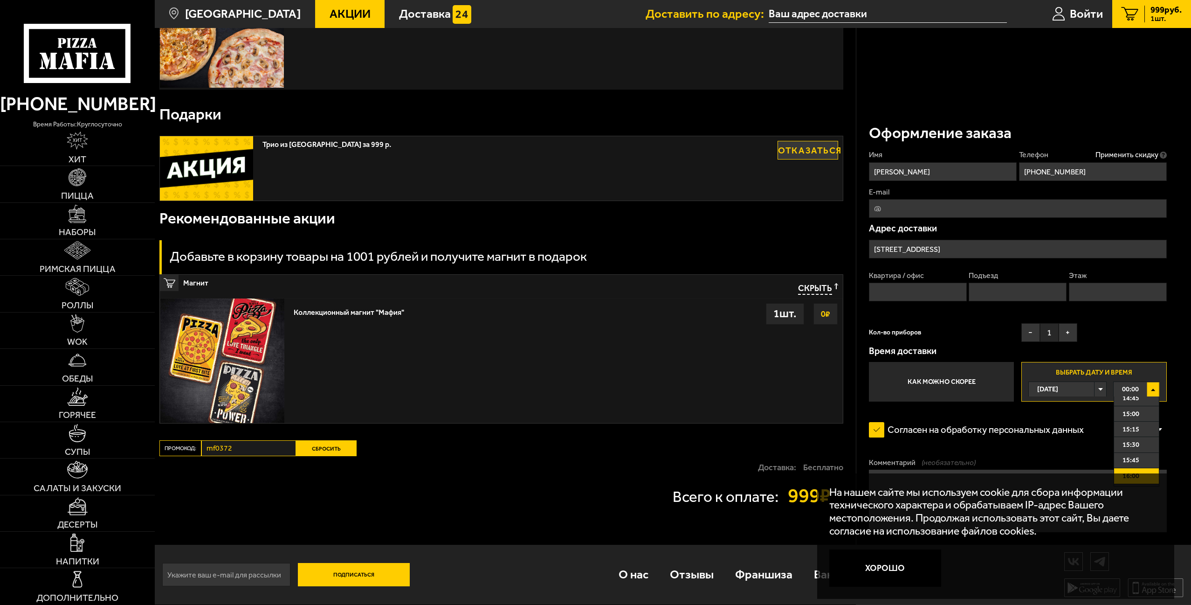
scroll to position [979, 0]
click at [1127, 382] on span "00:00" at bounding box center [1130, 389] width 17 height 14
click at [1125, 382] on span "00:00" at bounding box center [1130, 389] width 17 height 14
click at [1139, 382] on div "00:00" at bounding box center [1137, 389] width 46 height 14
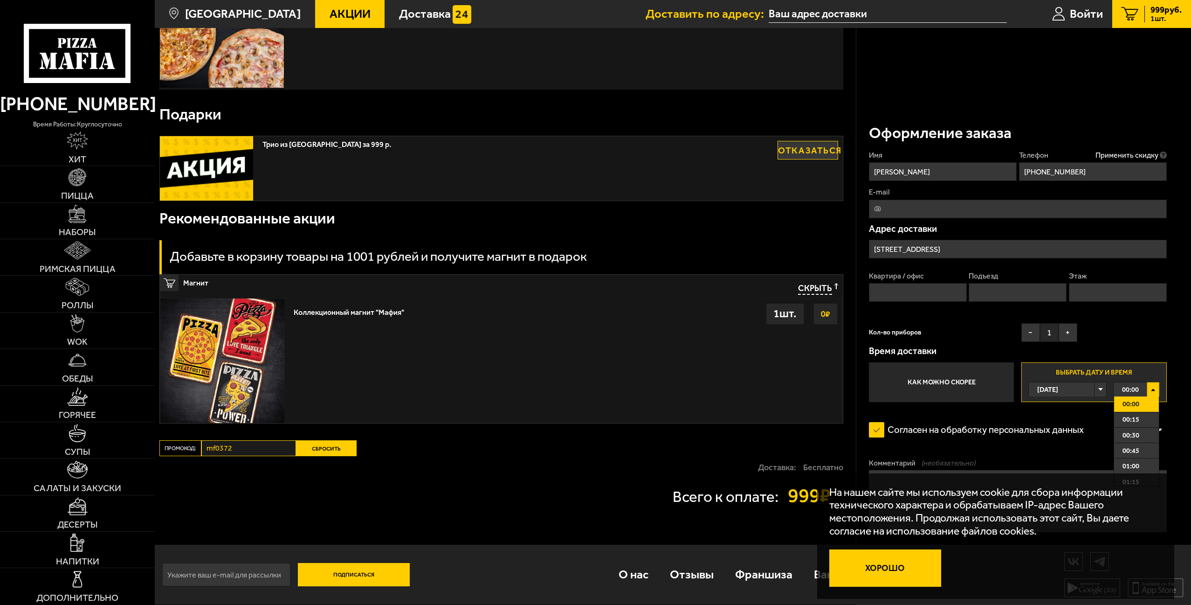
click at [883, 564] on button "Хорошо" at bounding box center [886, 567] width 112 height 37
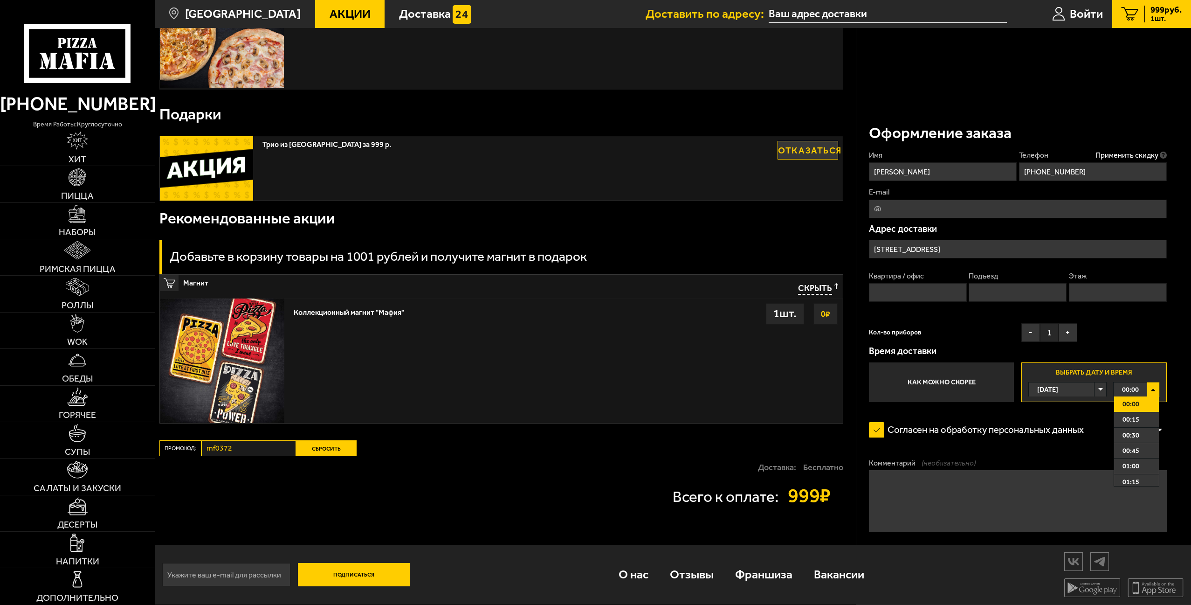
click at [1136, 396] on li "00:00" at bounding box center [1136, 403] width 45 height 15
click at [1140, 383] on div "00:00" at bounding box center [1137, 389] width 46 height 14
click at [1138, 411] on li "07:45" at bounding box center [1136, 418] width 45 height 15
click at [1137, 382] on div "07:45" at bounding box center [1137, 389] width 46 height 14
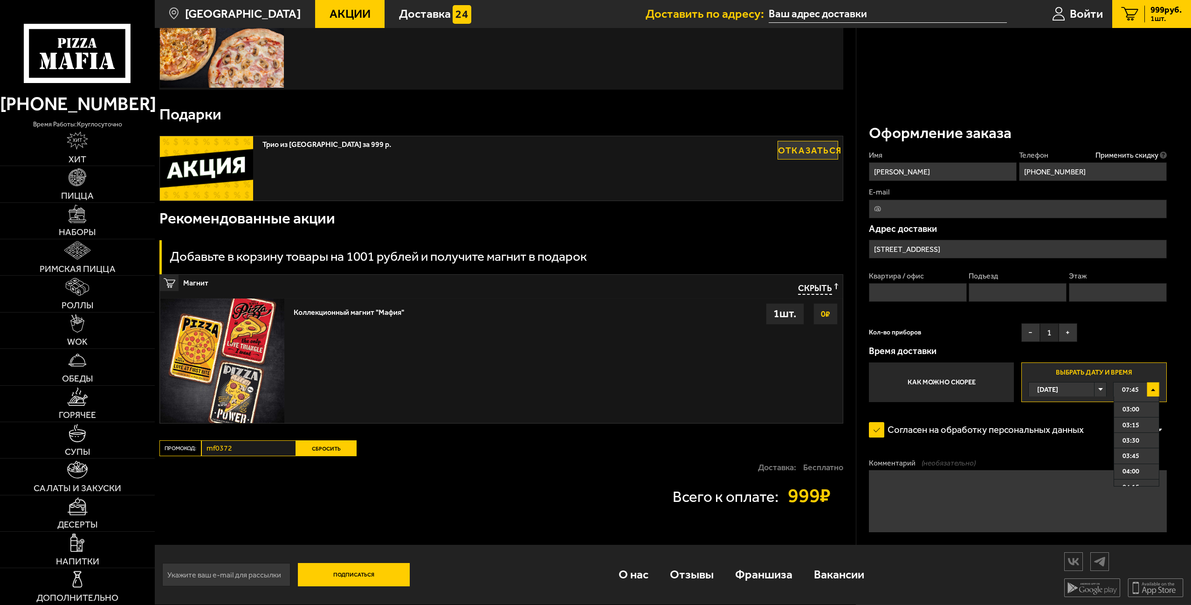
scroll to position [187, 0]
click at [1134, 446] on ul "00:00 00:15 00:30 00:45 01:00 01:15 01:30 01:45 02:00 02:15 02:30 02:45 03:00 0…" at bounding box center [1137, 441] width 46 height 90
click at [1144, 382] on div "07:45" at bounding box center [1137, 389] width 46 height 14
click at [1137, 448] on li "09:45" at bounding box center [1136, 449] width 45 height 15
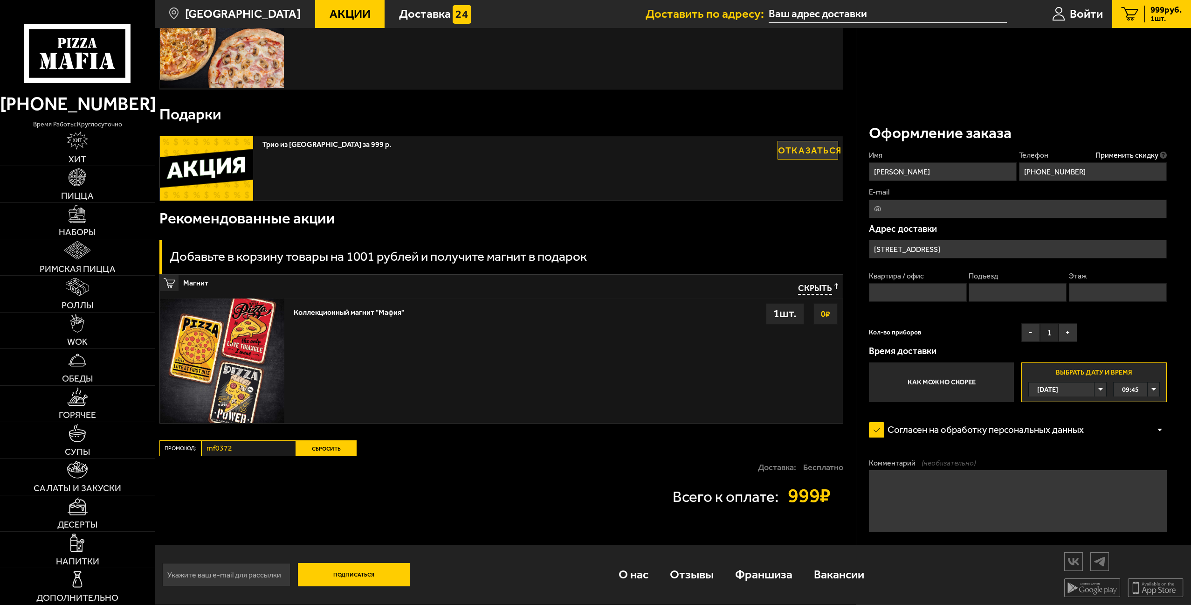
click at [1129, 382] on span "09:45" at bounding box center [1130, 389] width 17 height 14
click at [1135, 446] on li "12:00" at bounding box center [1136, 449] width 45 height 15
click at [1140, 382] on div "12:00" at bounding box center [1137, 389] width 46 height 14
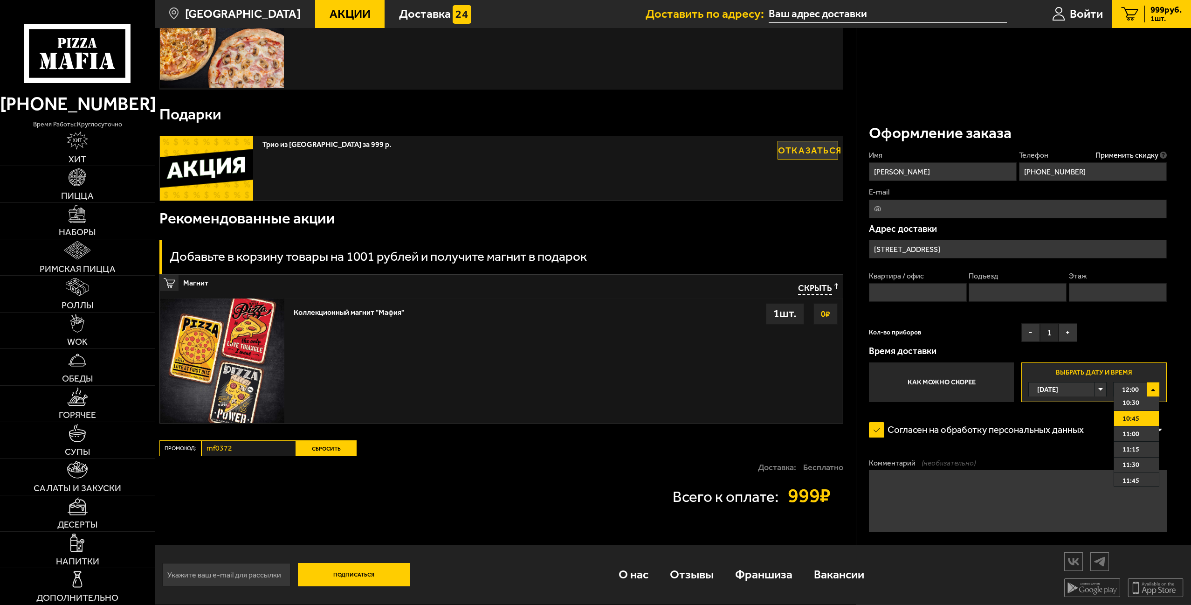
click at [1140, 413] on li "10:45" at bounding box center [1136, 418] width 45 height 15
click at [1142, 382] on div "10:45" at bounding box center [1137, 389] width 46 height 14
click at [1135, 401] on li "10:30" at bounding box center [1136, 402] width 45 height 15
click at [1141, 382] on div "10:30" at bounding box center [1137, 389] width 46 height 14
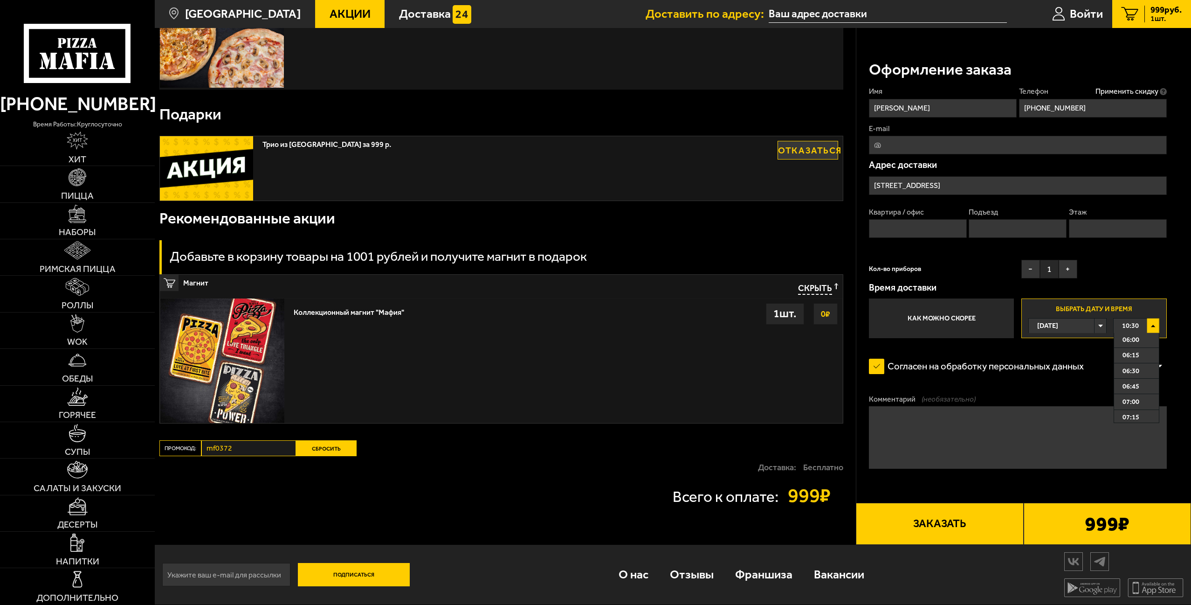
scroll to position [606, 0]
click at [1138, 333] on li "09:45" at bounding box center [1136, 339] width 45 height 15
click at [1141, 318] on div "09:45" at bounding box center [1137, 325] width 46 height 14
click at [1139, 363] on li "10:15" at bounding box center [1136, 370] width 45 height 15
click at [911, 417] on textarea "Комментарий (необязательно)" at bounding box center [1018, 437] width 298 height 62
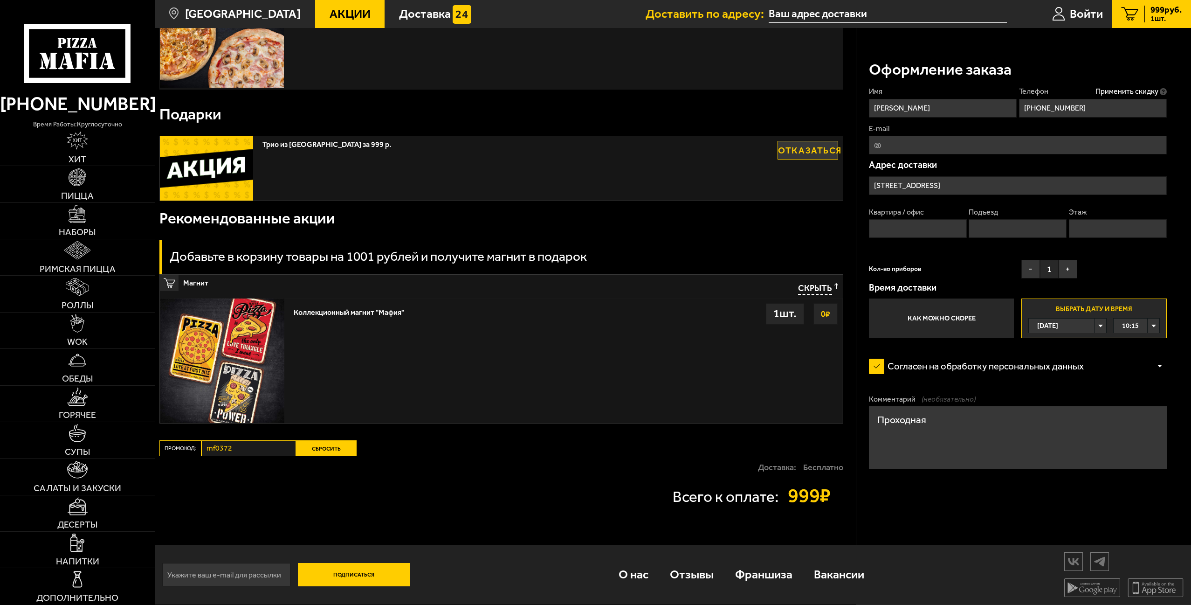
scroll to position [312, 0]
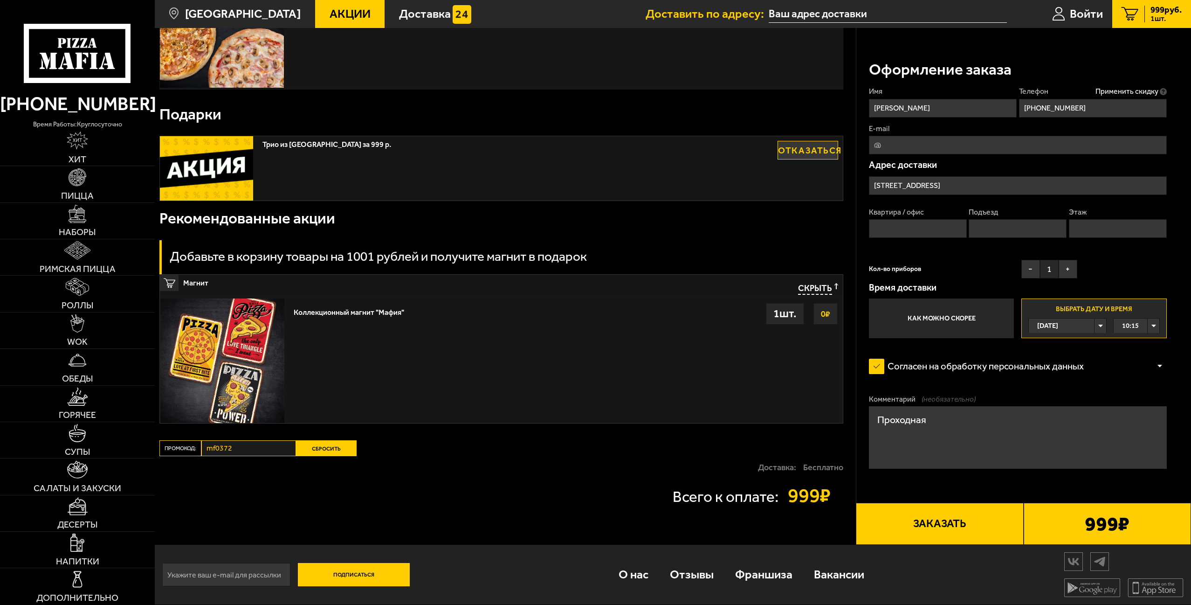
type textarea "Проходная"
click at [926, 508] on button "Заказать" at bounding box center [939, 524] width 167 height 42
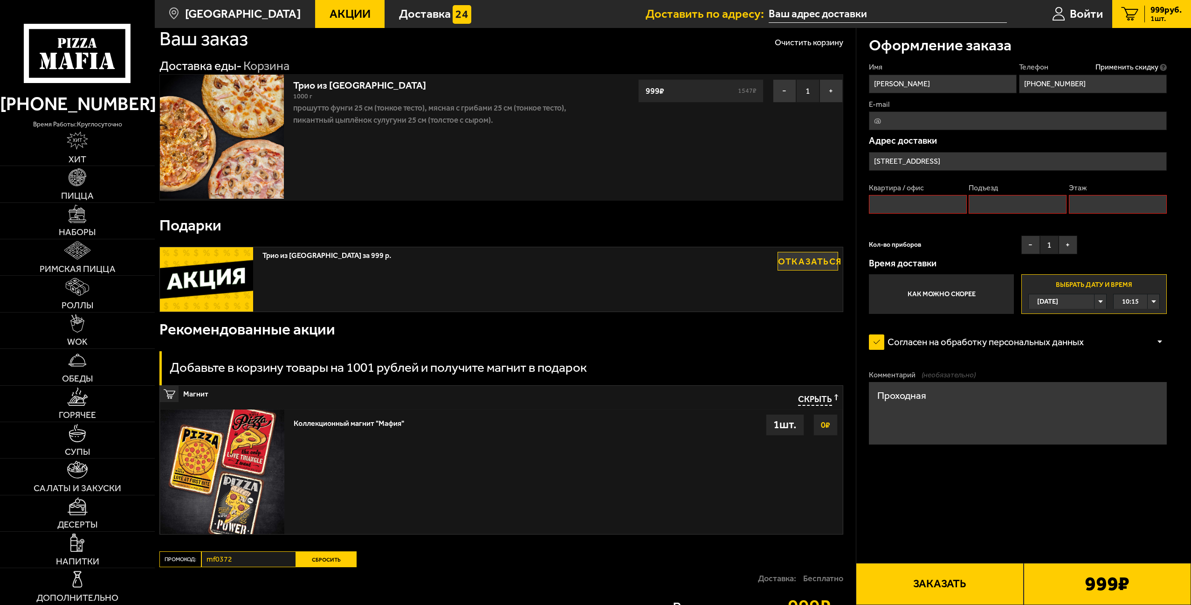
scroll to position [0, 0]
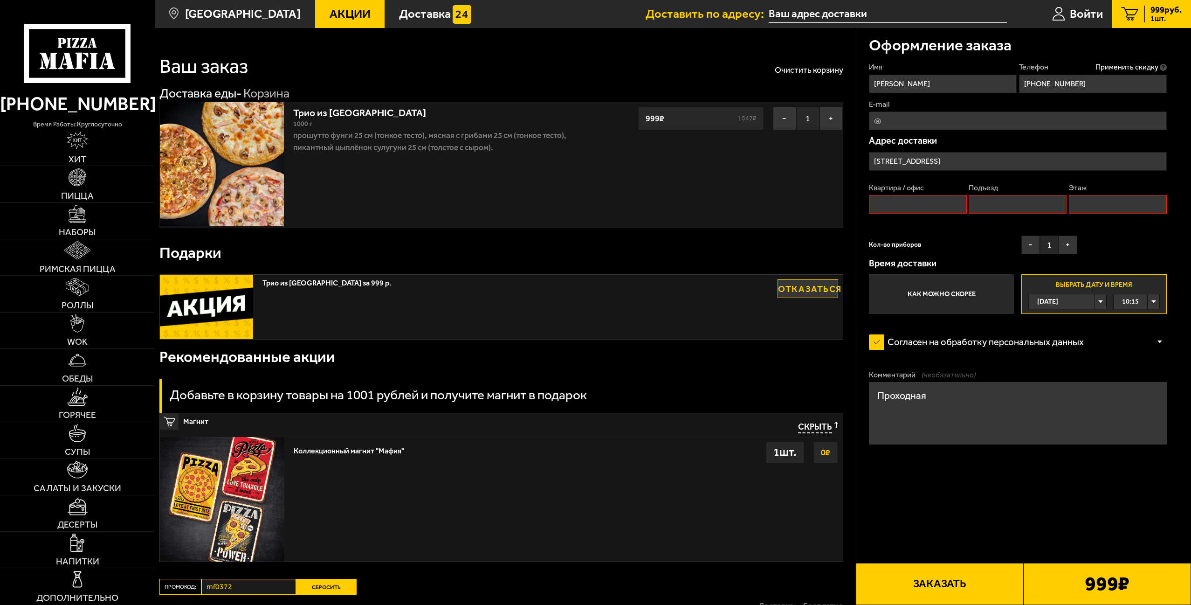
drag, startPoint x: 905, startPoint y: 309, endPoint x: 912, endPoint y: 309, distance: 7.5
click at [910, 214] on input "Квартира / офис" at bounding box center [918, 204] width 98 height 19
type input "1"
click at [1067, 214] on input "Подъезд" at bounding box center [1018, 204] width 98 height 19
type input "1"
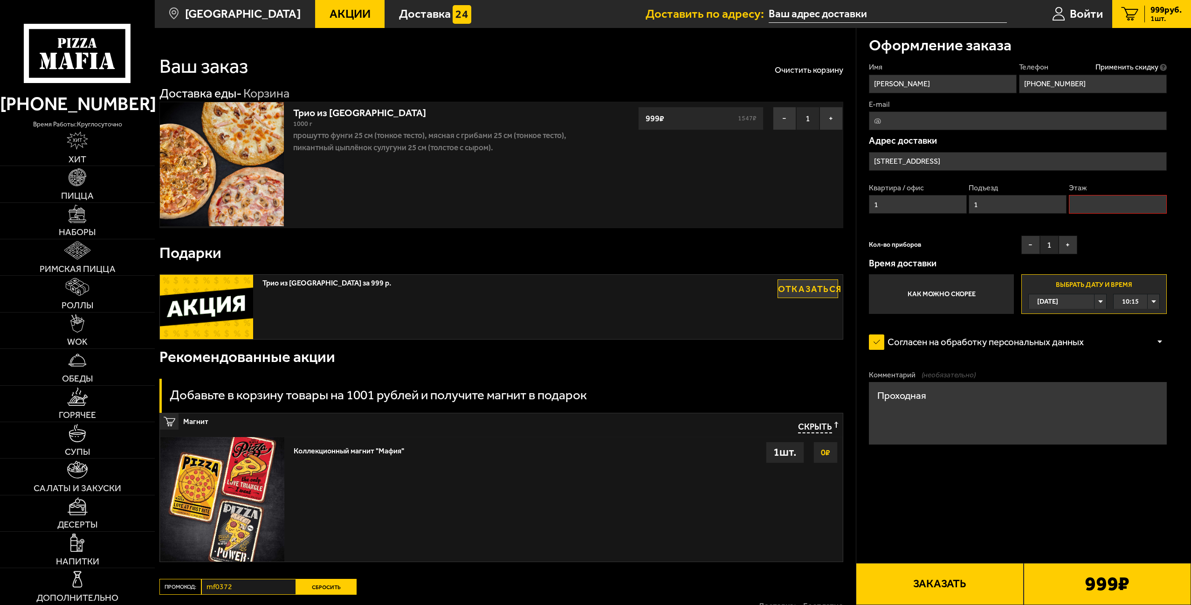
click at [1069, 214] on input "Этаж" at bounding box center [1118, 204] width 98 height 19
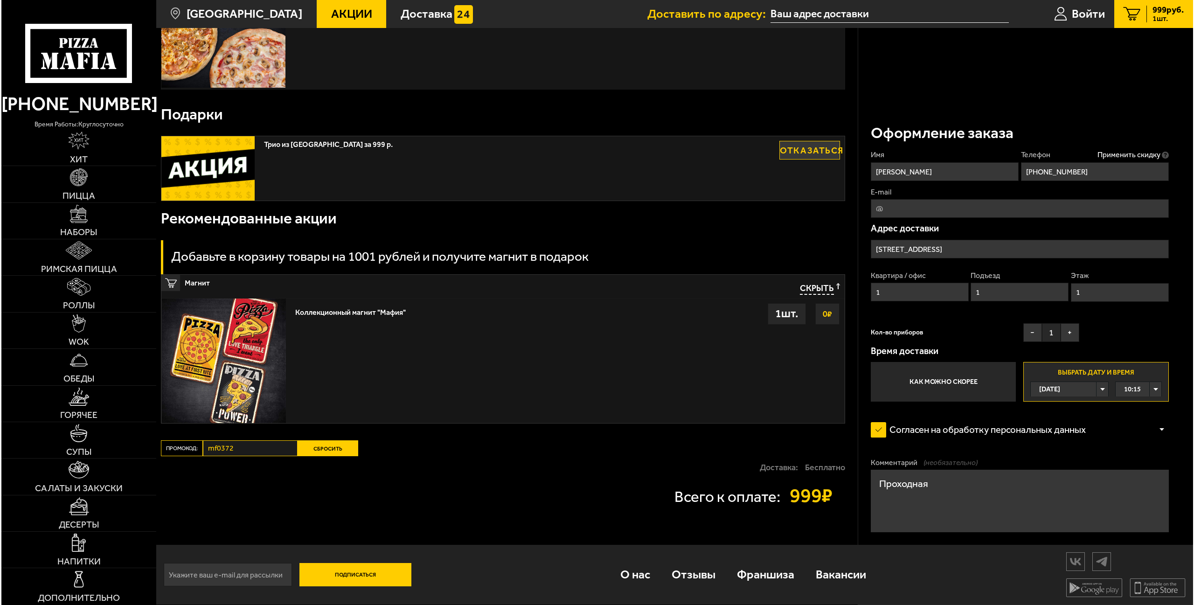
scroll to position [280, 0]
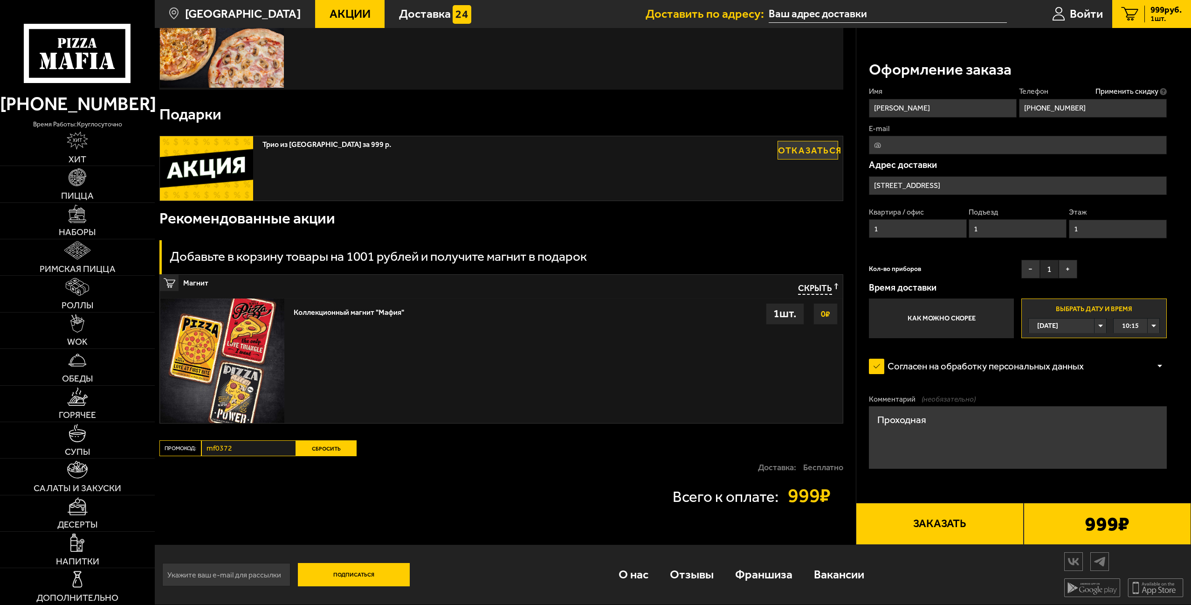
type input "1"
click at [960, 545] on button "Заказать" at bounding box center [939, 524] width 167 height 42
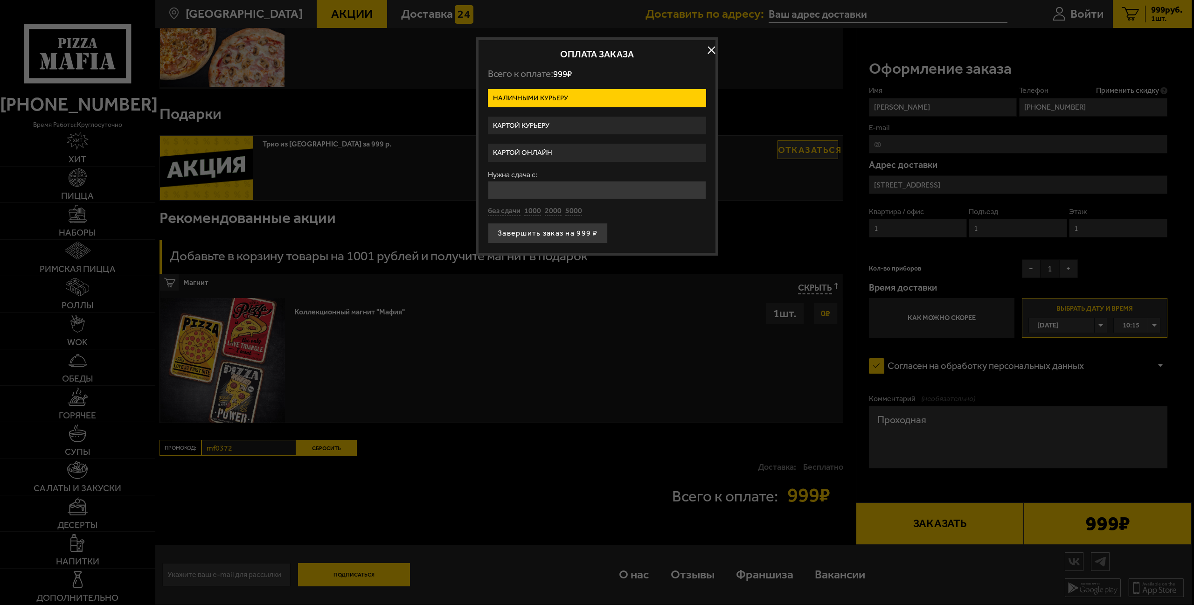
click at [540, 129] on label "Картой курьеру" at bounding box center [597, 126] width 218 height 18
click at [0, 0] on input "Картой курьеру" at bounding box center [0, 0] width 0 height 0
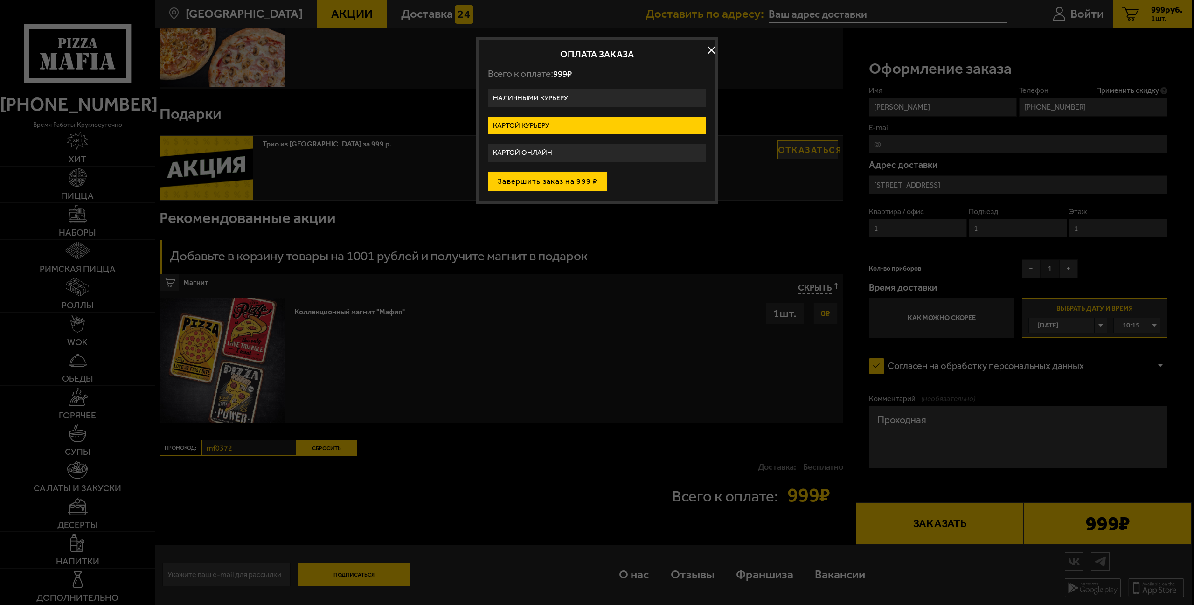
click at [551, 187] on button "Завершить заказ на 999 ₽" at bounding box center [548, 181] width 120 height 21
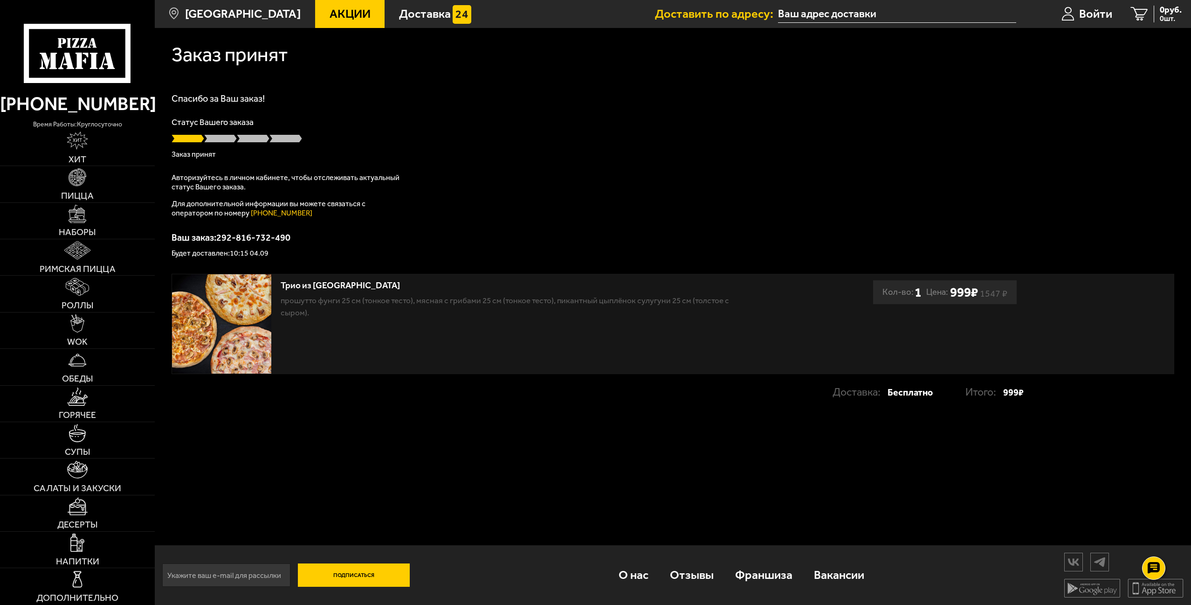
scroll to position [42, 0]
